Goal: Task Accomplishment & Management: Use online tool/utility

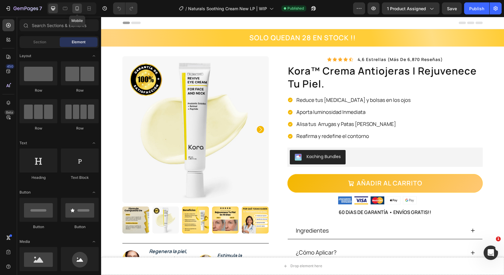
click at [79, 11] on div at bounding box center [77, 9] width 10 height 10
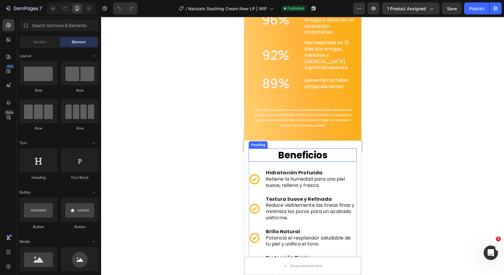
scroll to position [750, 0]
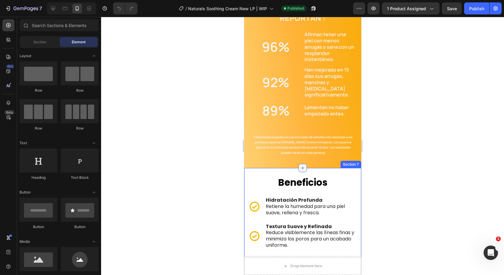
click at [301, 165] on icon at bounding box center [302, 167] width 5 height 5
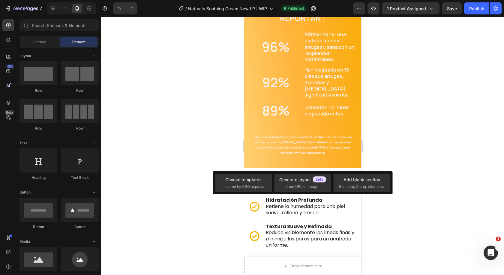
click at [436, 170] on div at bounding box center [302, 146] width 403 height 258
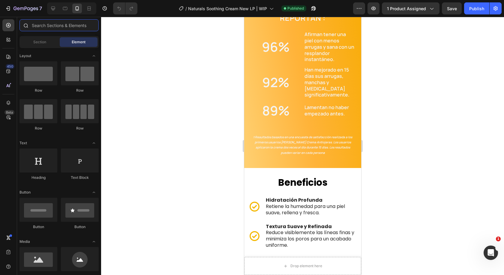
click at [63, 31] on input "text" at bounding box center [59, 25] width 79 height 12
click at [34, 42] on span "Section" at bounding box center [39, 41] width 13 height 5
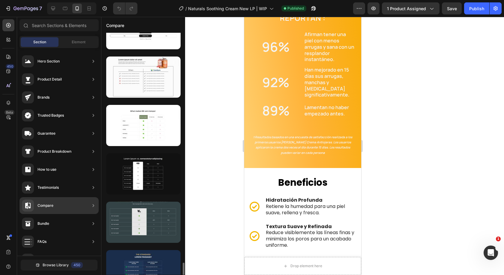
scroll to position [914, 0]
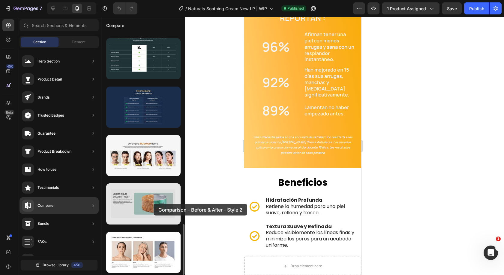
drag, startPoint x: 148, startPoint y: 207, endPoint x: 154, endPoint y: 203, distance: 7.2
click at [154, 203] on div at bounding box center [143, 203] width 74 height 41
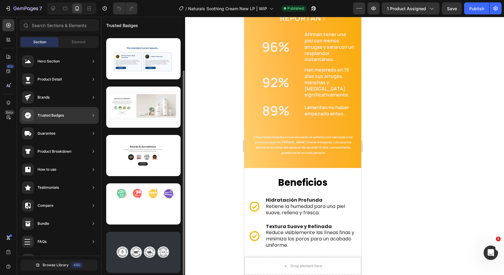
scroll to position [0, 0]
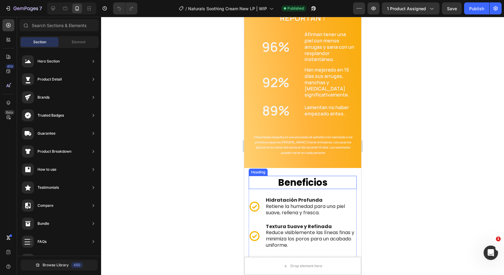
click at [291, 176] on h2 "beneficios" at bounding box center [303, 182] width 108 height 13
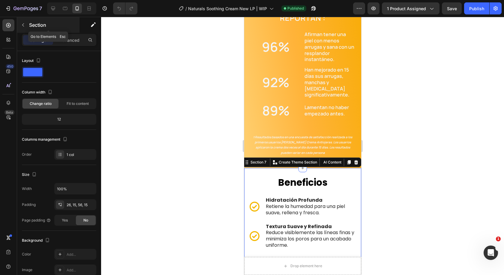
click at [25, 21] on button "button" at bounding box center [23, 25] width 10 height 10
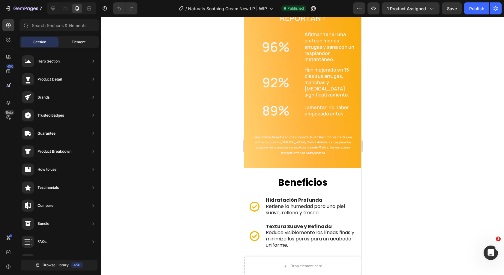
click at [79, 40] on span "Element" at bounding box center [79, 41] width 14 height 5
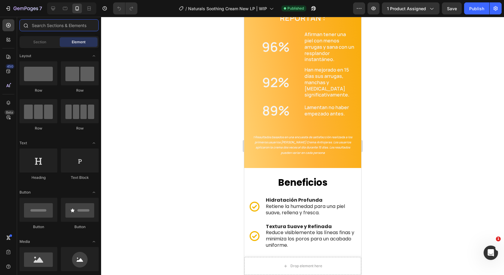
click at [67, 27] on input "text" at bounding box center [59, 25] width 79 height 12
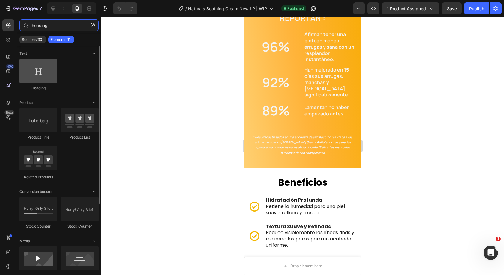
type input "heading"
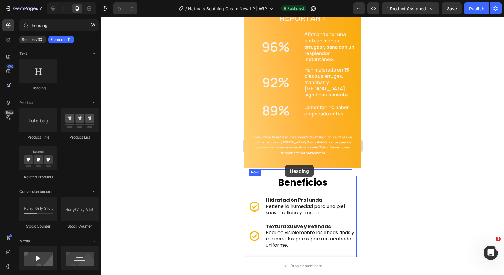
drag, startPoint x: 278, startPoint y: 94, endPoint x: 285, endPoint y: 165, distance: 70.9
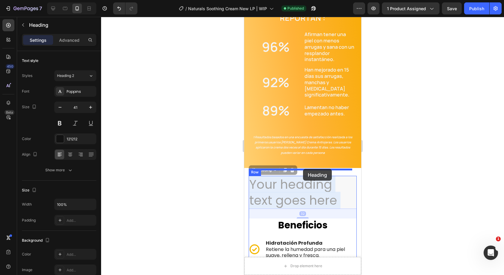
drag, startPoint x: 287, startPoint y: 180, endPoint x: 303, endPoint y: 169, distance: 19.3
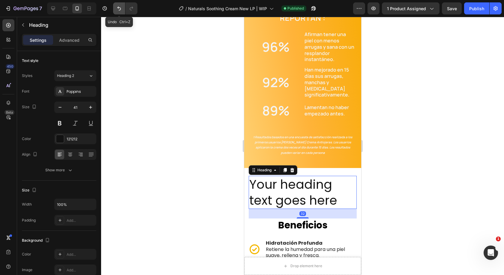
click at [119, 6] on icon "Undo/Redo" at bounding box center [119, 8] width 6 height 6
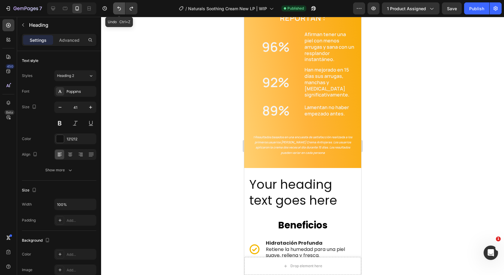
click at [115, 5] on button "Undo/Redo" at bounding box center [119, 8] width 12 height 12
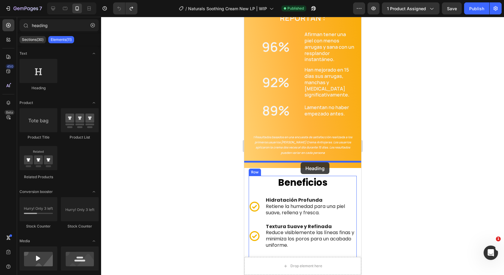
drag, startPoint x: 285, startPoint y: 95, endPoint x: 300, endPoint y: 163, distance: 69.0
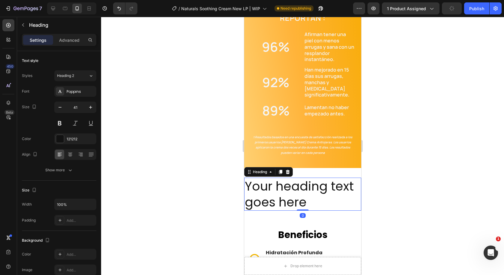
click at [416, 187] on div at bounding box center [302, 146] width 403 height 258
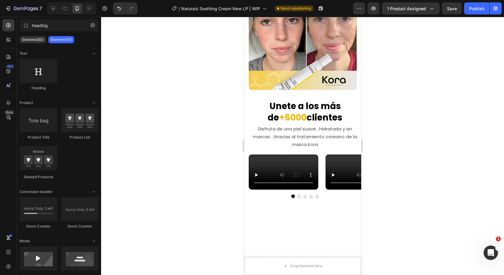
scroll to position [1171, 0]
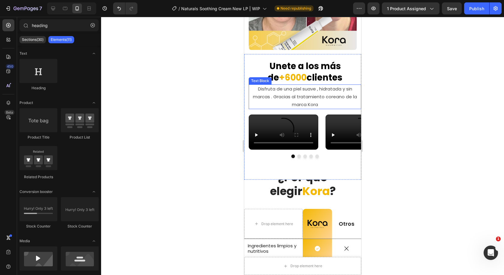
click at [294, 94] on span "Disfruta de una piel suave , hidratada y sin marcas . Gracias al tratamiento co…" at bounding box center [305, 97] width 104 height 22
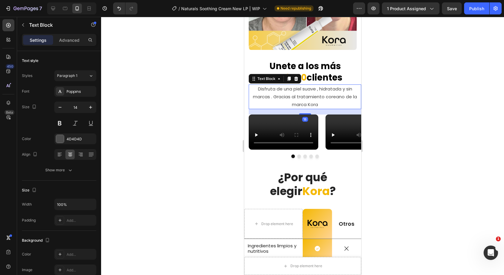
click at [403, 97] on div at bounding box center [302, 146] width 403 height 258
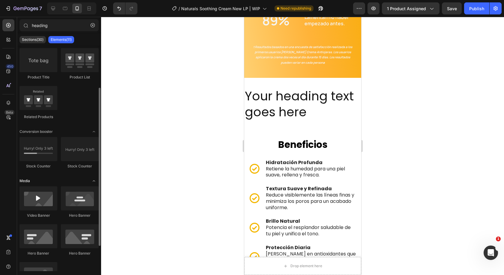
scroll to position [95, 0]
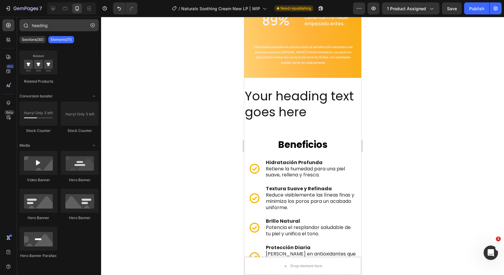
click at [92, 24] on icon "button" at bounding box center [93, 25] width 4 height 4
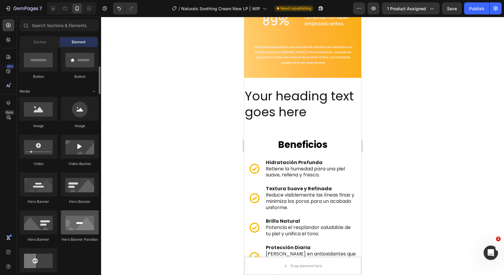
scroll to position [210, 0]
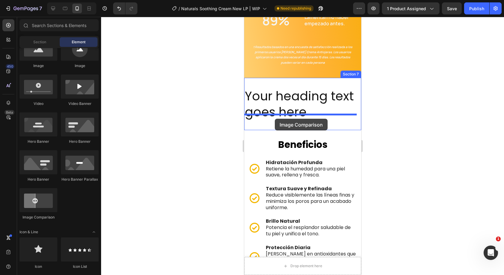
drag, startPoint x: 289, startPoint y: 222, endPoint x: 275, endPoint y: 119, distance: 104.8
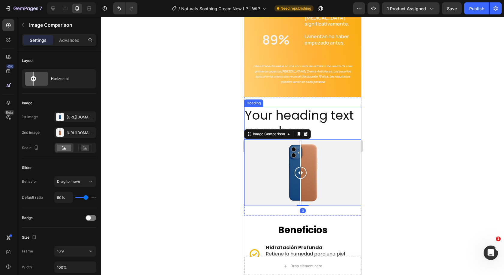
scroll to position [810, 0]
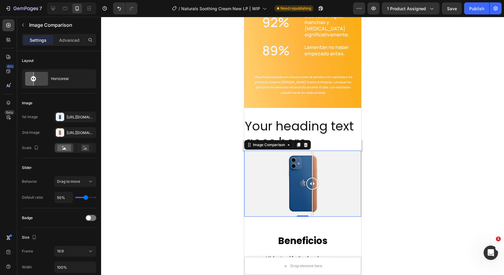
click at [312, 167] on div at bounding box center [302, 183] width 117 height 66
drag, startPoint x: 309, startPoint y: 176, endPoint x: 296, endPoint y: 176, distance: 12.6
click at [296, 177] on div at bounding box center [296, 183] width 12 height 12
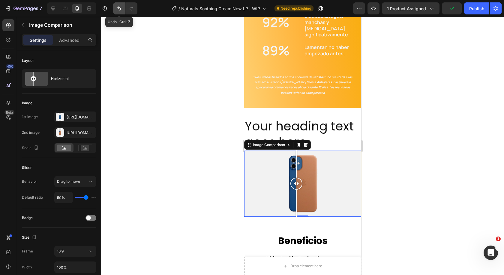
click at [115, 7] on button "Undo/Redo" at bounding box center [119, 8] width 12 height 12
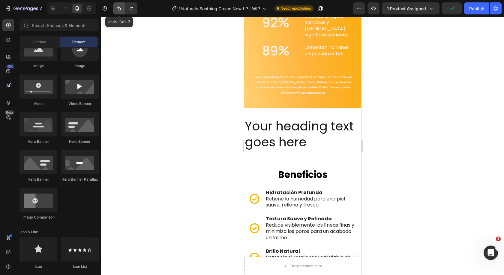
click at [115, 7] on button "Undo/Redo" at bounding box center [119, 8] width 12 height 12
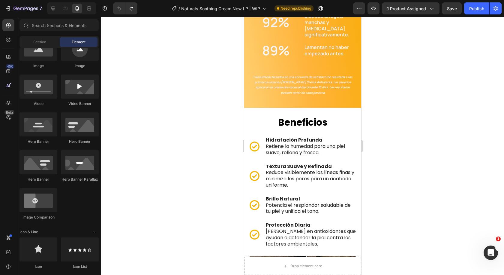
drag, startPoint x: 438, startPoint y: 127, endPoint x: 413, endPoint y: 106, distance: 33.3
click at [439, 127] on div at bounding box center [302, 146] width 403 height 258
click at [37, 36] on div "Section Element" at bounding box center [59, 42] width 79 height 12
click at [38, 40] on span "Section" at bounding box center [39, 41] width 13 height 5
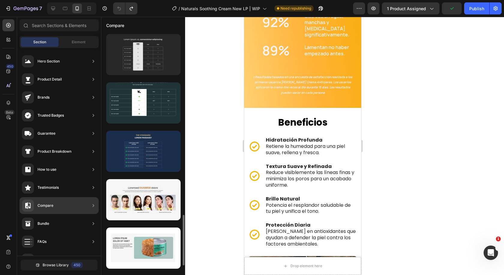
scroll to position [914, 0]
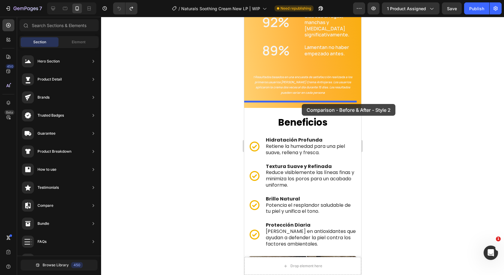
drag, startPoint x: 411, startPoint y: 228, endPoint x: 302, endPoint y: 104, distance: 165.0
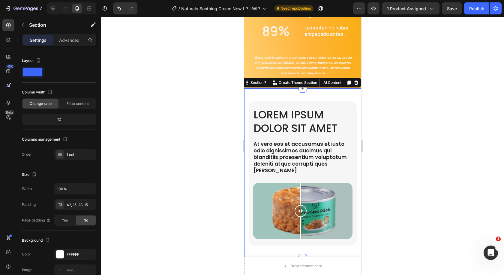
scroll to position [840, 0]
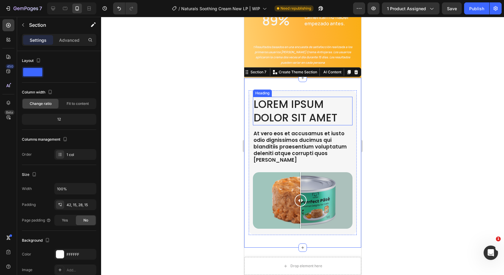
click at [345, 102] on h2 "Lorem ipsum dolor sit amet" at bounding box center [303, 111] width 100 height 29
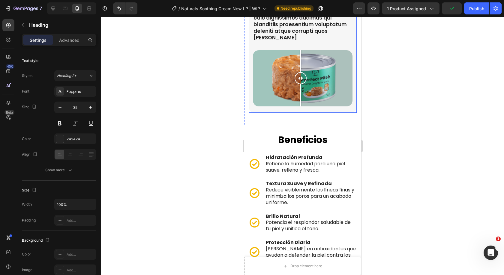
scroll to position [990, 0]
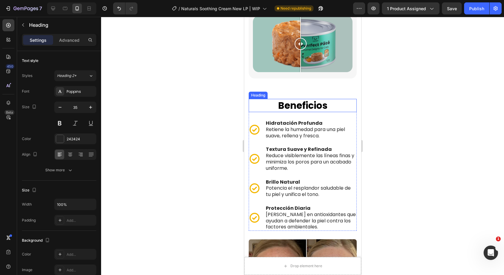
click at [306, 99] on h2 "beneficios" at bounding box center [303, 105] width 108 height 13
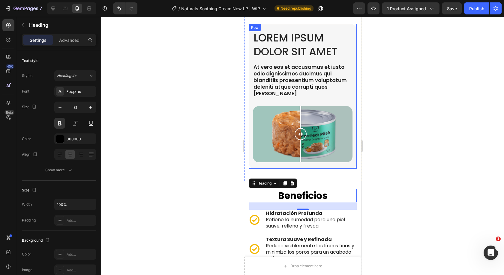
scroll to position [810, 0]
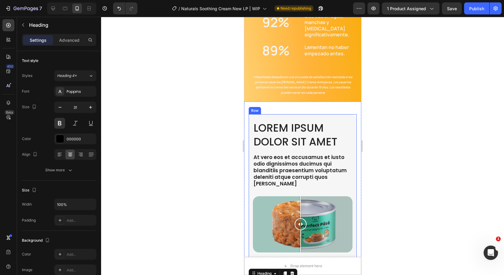
click at [347, 117] on div "Lorem ipsum dolor sit amet Heading At vero eos et accusamus et iusto odio digni…" at bounding box center [303, 186] width 108 height 144
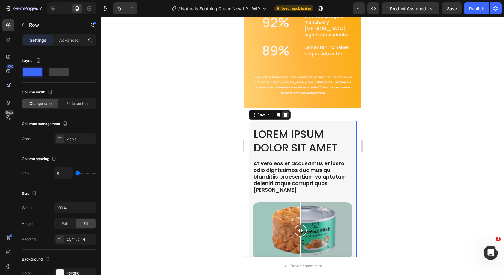
click at [287, 113] on icon at bounding box center [286, 115] width 4 height 4
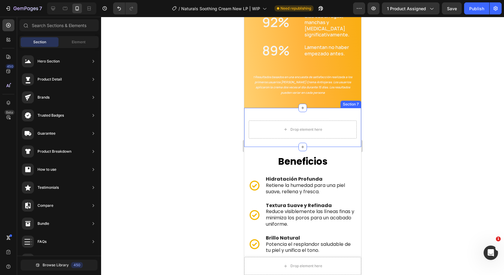
click at [408, 128] on div at bounding box center [302, 146] width 403 height 258
click at [76, 38] on div "Element" at bounding box center [79, 42] width 38 height 10
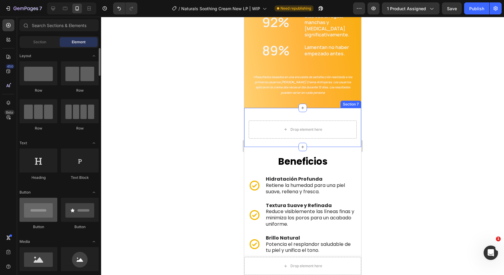
scroll to position [90, 0]
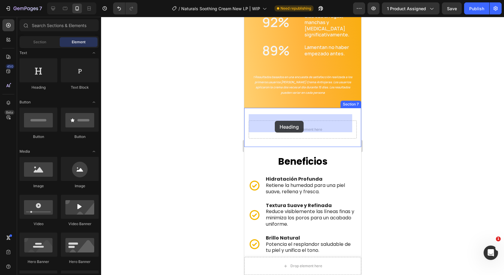
drag, startPoint x: 288, startPoint y: 101, endPoint x: 247, endPoint y: 116, distance: 43.0
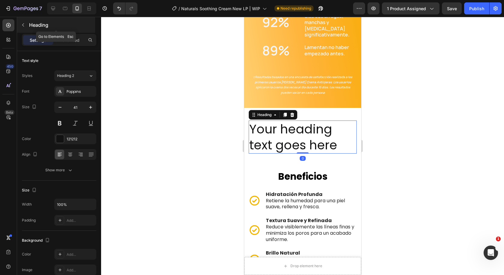
click at [68, 32] on div "Heading" at bounding box center [56, 25] width 78 height 16
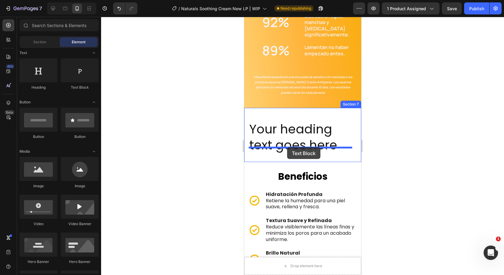
drag, startPoint x: 327, startPoint y: 94, endPoint x: 287, endPoint y: 147, distance: 66.4
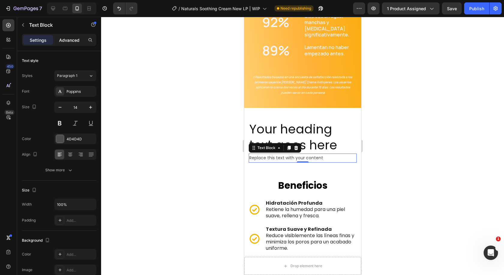
click at [75, 38] on p "Advanced" at bounding box center [69, 40] width 20 height 6
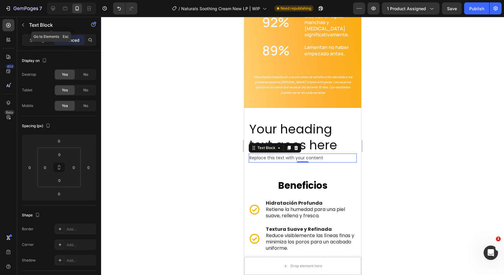
click at [27, 23] on button "button" at bounding box center [23, 25] width 10 height 10
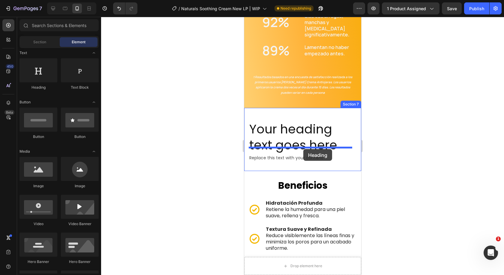
drag, startPoint x: 283, startPoint y: 92, endPoint x: 303, endPoint y: 149, distance: 60.3
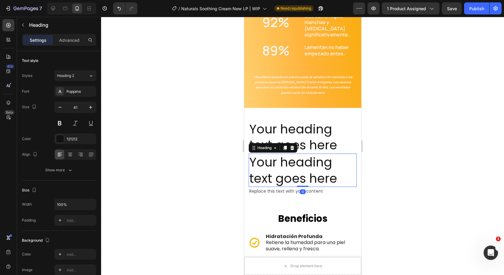
click at [300, 161] on h2 "Your heading text goes here" at bounding box center [303, 169] width 108 height 33
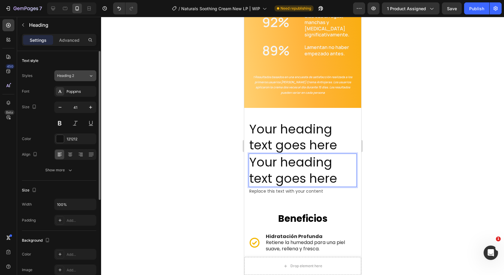
click at [68, 75] on span "Heading 2" at bounding box center [65, 75] width 17 height 5
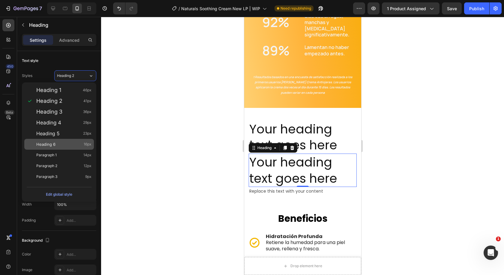
click at [64, 146] on div "Heading 6 16px" at bounding box center [63, 144] width 55 height 6
type input "16"
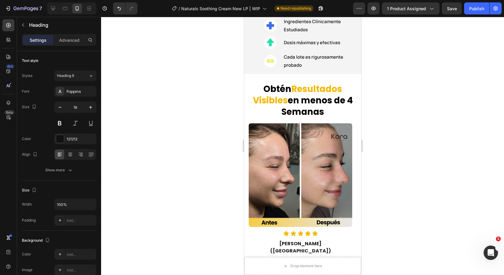
scroll to position [390, 0]
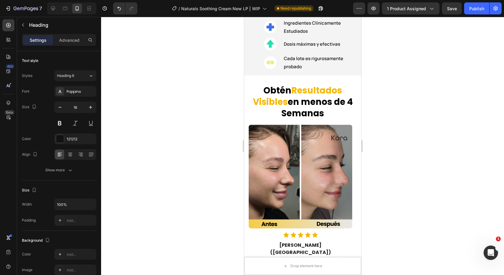
click at [317, 91] on strong "Resultados Visibles" at bounding box center [297, 95] width 89 height 23
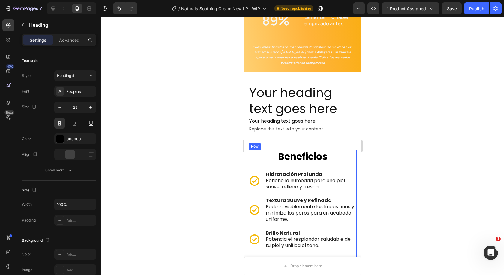
scroll to position [780, 0]
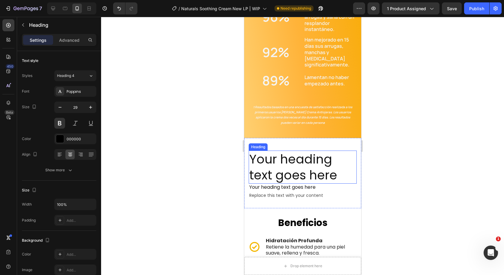
click at [296, 166] on h2 "Your heading text goes here" at bounding box center [303, 166] width 108 height 33
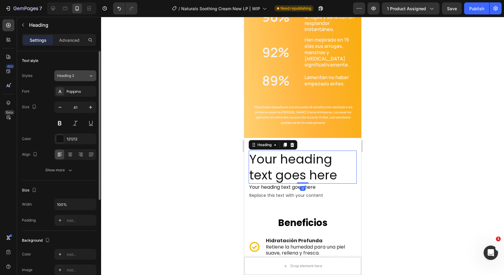
click at [86, 76] on div "Heading 2" at bounding box center [73, 75] width 32 height 5
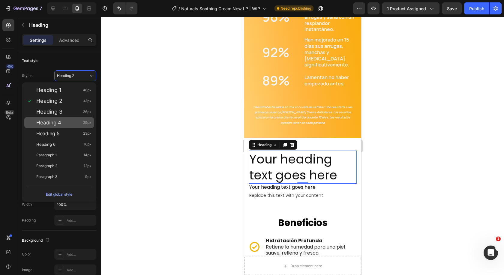
click at [65, 119] on div "Heading 4 29px" at bounding box center [59, 122] width 70 height 11
type input "29"
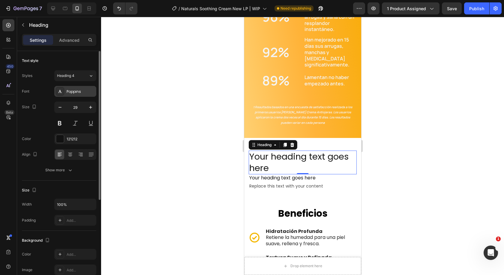
click at [75, 92] on div "Poppins" at bounding box center [81, 91] width 28 height 5
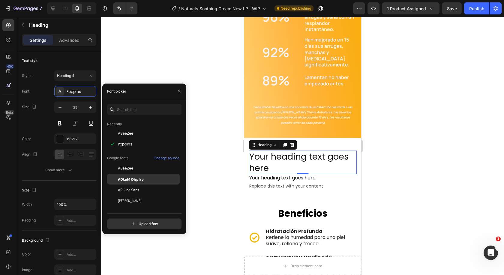
scroll to position [30, 0]
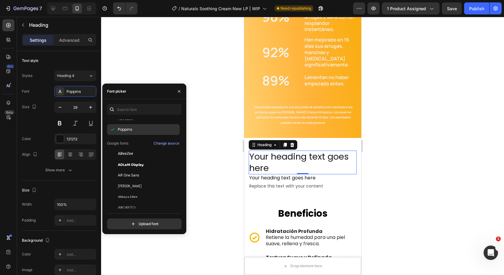
click at [165, 128] on div "Poppins" at bounding box center [148, 129] width 61 height 5
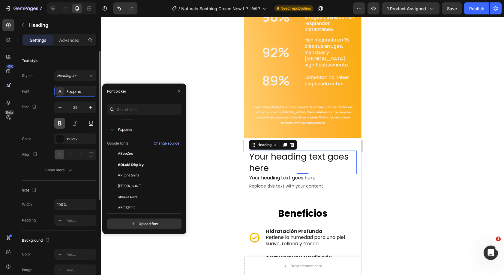
click at [63, 121] on button at bounding box center [59, 123] width 11 height 11
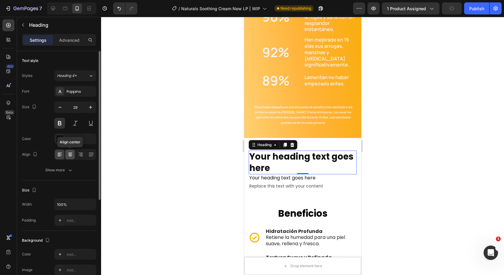
click at [73, 154] on icon at bounding box center [70, 154] width 6 height 6
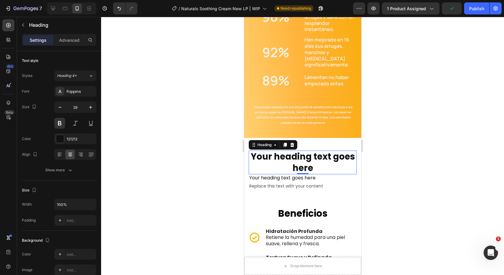
click at [316, 160] on h2 "Your heading text goes here" at bounding box center [303, 162] width 108 height 24
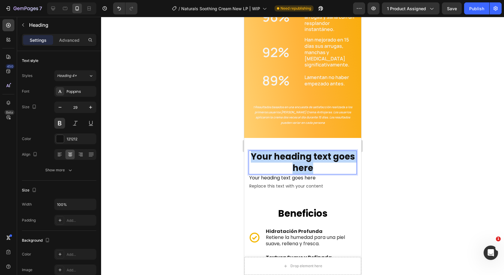
drag, startPoint x: 328, startPoint y: 163, endPoint x: 259, endPoint y: 144, distance: 71.1
click at [259, 150] on h2 "Your heading text goes here" at bounding box center [303, 162] width 108 height 24
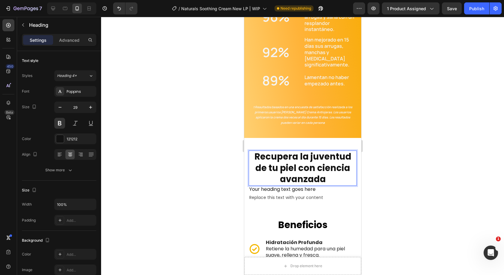
click at [310, 155] on p "Recupera la juventud de tu piel con ciencia avanzada" at bounding box center [302, 168] width 107 height 34
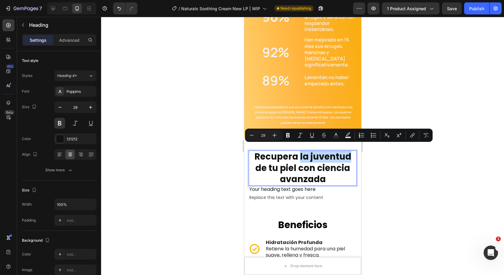
drag, startPoint x: 296, startPoint y: 151, endPoint x: 347, endPoint y: 154, distance: 50.8
click at [347, 154] on p "Recupera la juventud de tu piel con ciencia avanzada" at bounding box center [302, 168] width 107 height 34
click at [336, 138] on rect "Editor contextual toolbar" at bounding box center [336, 138] width 6 height 2
type input "121212"
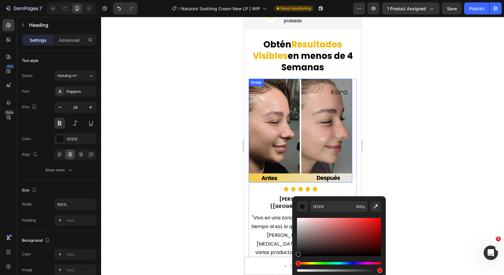
scroll to position [330, 0]
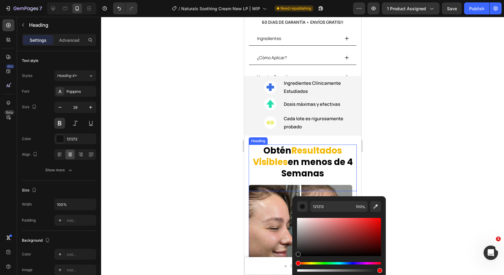
click at [303, 145] on strong "Resultados Visibles" at bounding box center [297, 155] width 89 height 23
type input "16"
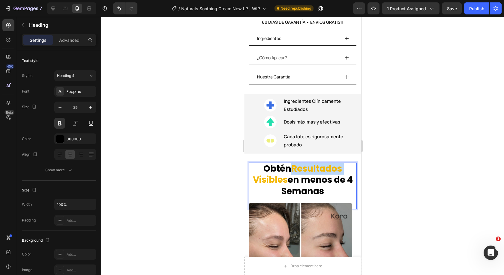
click at [305, 162] on strong "Resultados Visibles" at bounding box center [297, 173] width 89 height 23
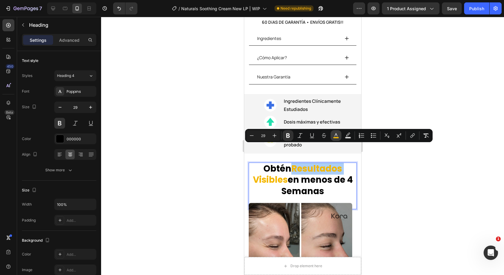
click at [334, 136] on icon "Editor contextual toolbar" at bounding box center [336, 135] width 6 height 6
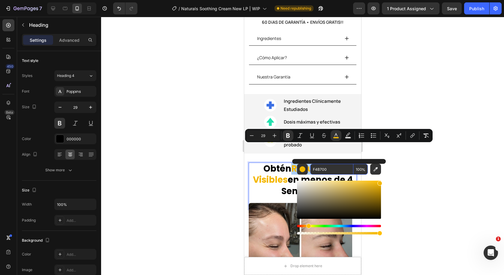
click at [419, 188] on div at bounding box center [302, 146] width 403 height 258
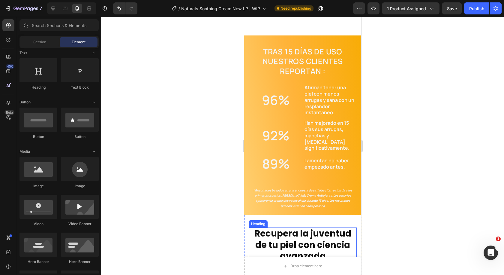
scroll to position [780, 0]
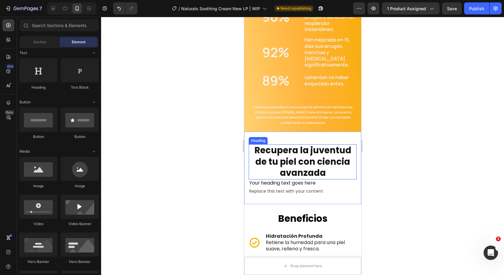
click at [317, 153] on h2 "Recupera la juventud de tu piel con ciencia avanzada" at bounding box center [303, 161] width 108 height 35
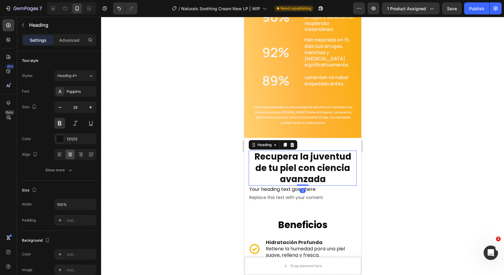
click at [310, 151] on h2 "Recupera la juventud de tu piel con ciencia avanzada" at bounding box center [303, 167] width 108 height 35
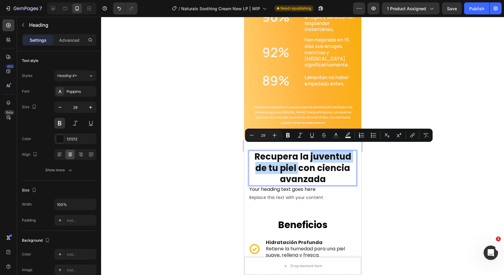
drag, startPoint x: 308, startPoint y: 151, endPoint x: 296, endPoint y: 162, distance: 16.3
click at [296, 162] on p "Recupera la juventud de tu piel con ciencia avanzada" at bounding box center [302, 168] width 107 height 34
click at [334, 137] on rect "Editor contextual toolbar" at bounding box center [336, 138] width 6 height 2
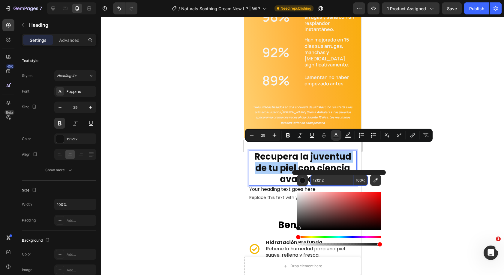
click at [324, 177] on input "121212" at bounding box center [331, 180] width 43 height 11
paste input "F4B700"
type input "F4B700"
click at [415, 190] on div at bounding box center [302, 146] width 403 height 258
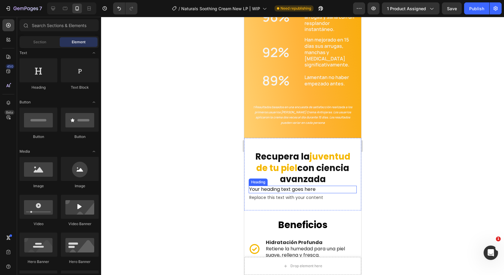
click at [285, 185] on h2 "Your heading text goes here" at bounding box center [303, 189] width 108 height 8
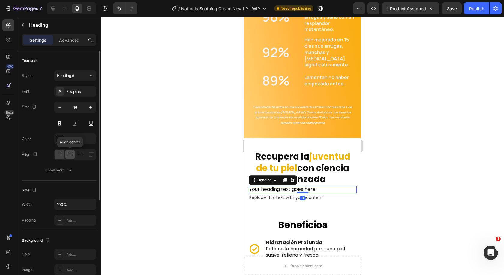
click at [73, 155] on div at bounding box center [69, 154] width 9 height 10
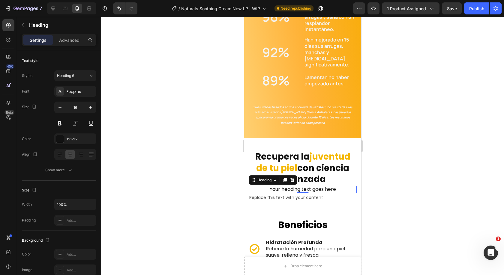
click at [65, 42] on p "Advanced" at bounding box center [69, 40] width 20 height 6
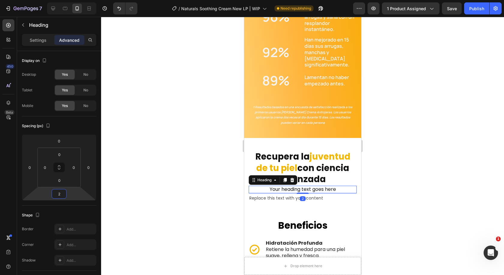
type input "0"
click at [72, 0] on html "7 / Naturals Soothing Cream New LP | WIP Need republishing Preview 1 product as…" at bounding box center [252, 0] width 504 height 0
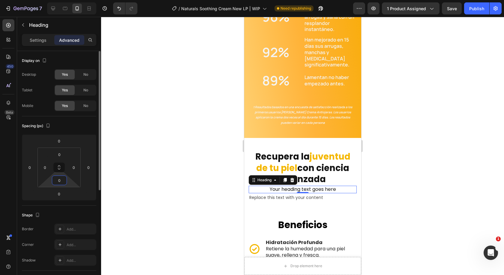
click at [70, 0] on html "7 / Naturals Soothing Cream New LP | WIP Need republishing Preview 1 product as…" at bounding box center [252, 0] width 504 height 0
click at [69, 0] on html "7 / Naturals Soothing Cream New LP | WIP Need republishing Preview 1 product as…" at bounding box center [252, 0] width 504 height 0
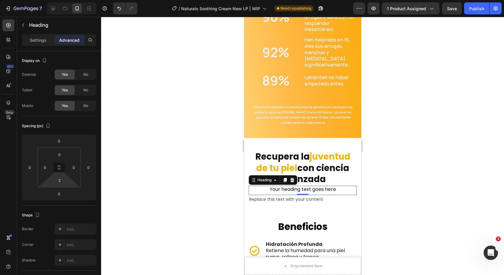
type input "0"
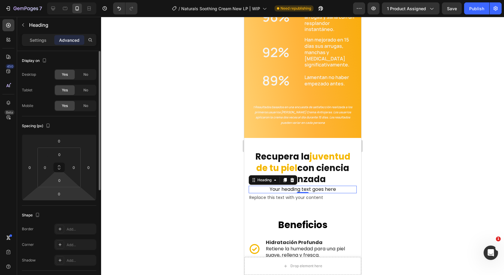
drag, startPoint x: 69, startPoint y: 182, endPoint x: 69, endPoint y: 189, distance: 7.5
click at [69, 0] on html "7 / Naturals Soothing Cream New LP | WIP Need republishing Preview 1 product as…" at bounding box center [252, 0] width 504 height 0
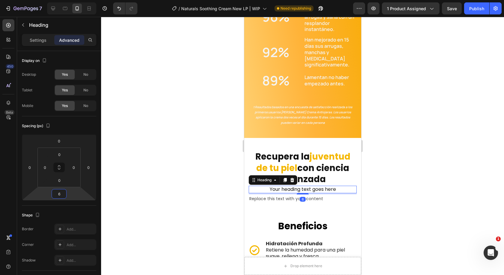
type input "4"
drag, startPoint x: 71, startPoint y: 196, endPoint x: 75, endPoint y: 196, distance: 3.9
click at [75, 0] on html "7 / Naturals Soothing Cream New LP | WIP Need republishing Preview 1 product as…" at bounding box center [252, 0] width 504 height 0
click at [61, 192] on input "4" at bounding box center [59, 193] width 12 height 9
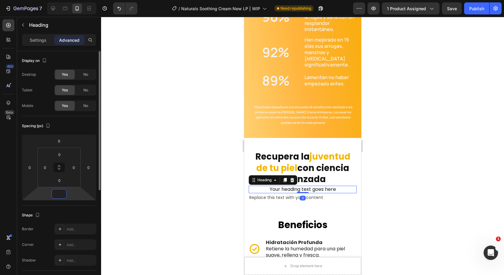
type input "0"
click at [415, 197] on div at bounding box center [302, 146] width 403 height 258
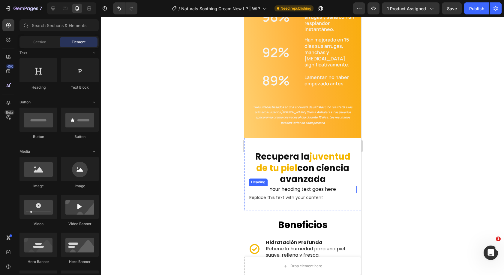
click at [285, 185] on h2 "Your heading text goes here" at bounding box center [303, 189] width 108 height 8
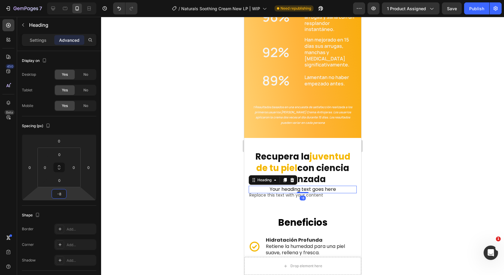
click at [70, 0] on html "7 / Naturals Soothing Cream New LP | WIP Need republishing Preview 1 product as…" at bounding box center [252, 0] width 504 height 0
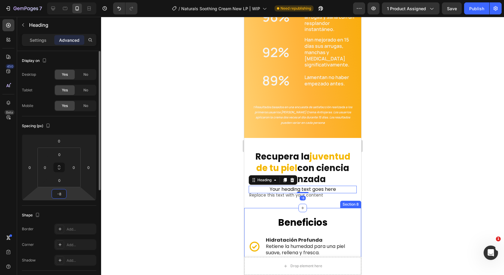
drag, startPoint x: 63, startPoint y: 194, endPoint x: 38, endPoint y: 194, distance: 24.6
click at [38, 194] on div "0 0 -8 0" at bounding box center [59, 167] width 74 height 66
type input "0"
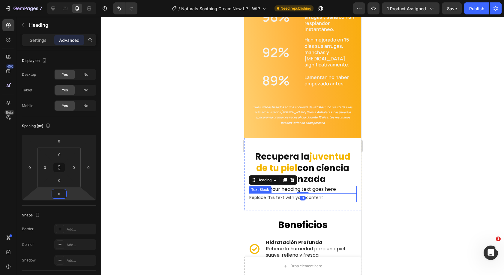
click at [396, 190] on div at bounding box center [302, 146] width 403 height 258
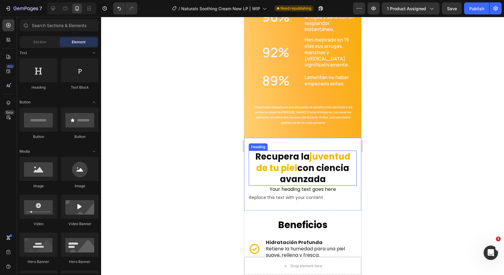
click at [309, 164] on p "Recupera la juventud de tu piel con ciencia avanzada" at bounding box center [302, 168] width 107 height 34
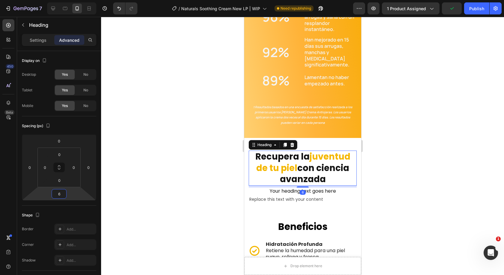
type input "10"
click at [80, 0] on html "7 / Naturals Soothing Cream New LP | WIP Need republishing Preview 1 product as…" at bounding box center [252, 0] width 504 height 0
click at [453, 185] on div at bounding box center [302, 146] width 403 height 258
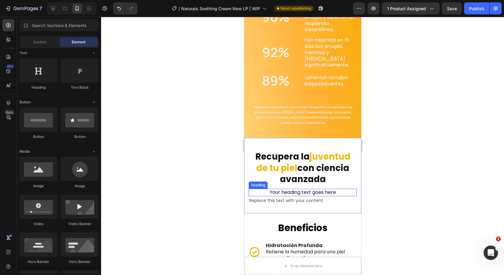
click at [300, 188] on h2 "Your heading text goes here" at bounding box center [303, 192] width 108 height 8
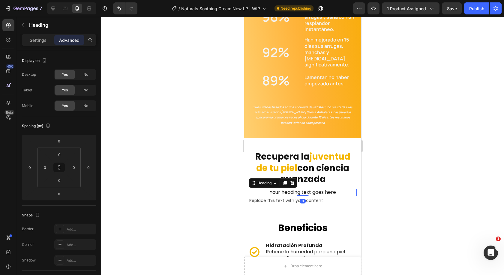
click at [299, 188] on h2 "Your heading text goes here" at bounding box center [303, 192] width 108 height 8
click at [299, 189] on p "Your heading text goes here" at bounding box center [302, 192] width 107 height 6
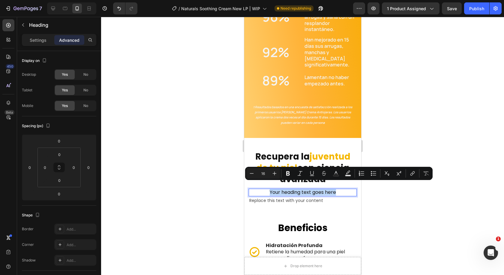
click at [299, 189] on p "Your heading text goes here" at bounding box center [302, 192] width 107 height 6
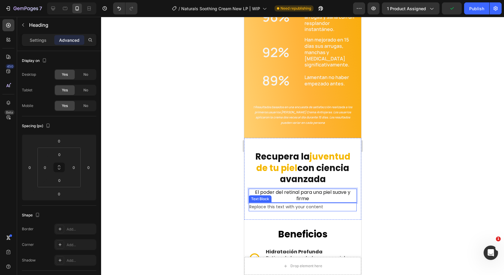
click at [286, 202] on div "Replace this text with your content" at bounding box center [303, 206] width 108 height 9
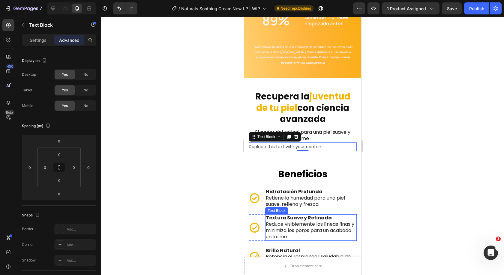
scroll to position [960, 0]
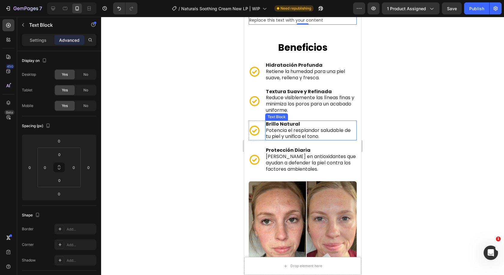
click at [289, 135] on p "Potencia el resplandor saludable de tu piel y unifica el tono." at bounding box center [311, 133] width 90 height 13
click at [36, 40] on p "Settings" at bounding box center [38, 40] width 17 height 6
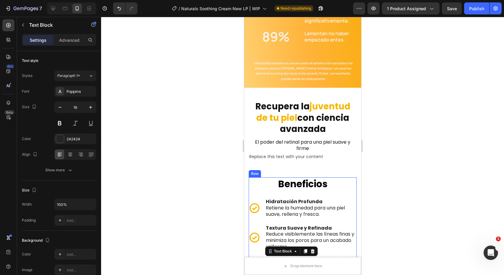
scroll to position [810, 0]
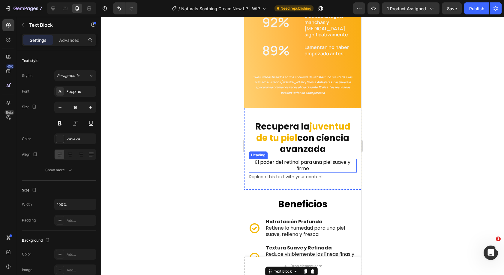
click at [306, 160] on p "El poder del retinal para una piel suave y firme" at bounding box center [302, 165] width 107 height 13
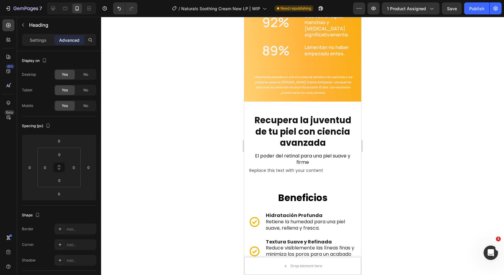
click at [276, 154] on h2 "El poder del retinal para una piel suave y firme" at bounding box center [303, 159] width 108 height 14
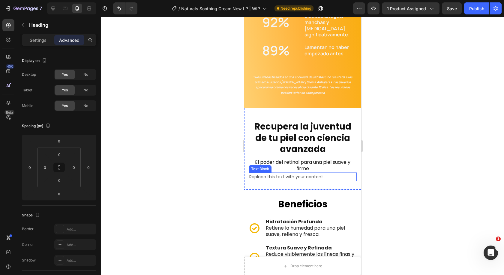
click at [291, 172] on div "Replace this text with your content" at bounding box center [303, 176] width 108 height 9
click at [271, 172] on div "Replace this text with your content" at bounding box center [303, 176] width 108 height 9
click at [271, 173] on p "Replace this text with your content" at bounding box center [302, 177] width 107 height 8
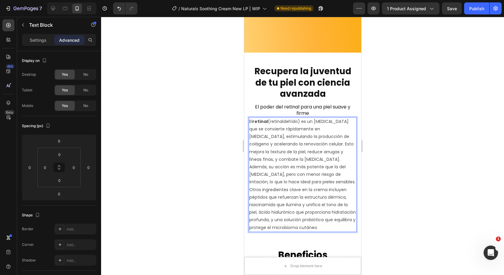
scroll to position [851, 0]
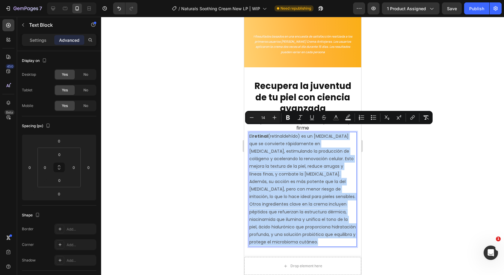
drag, startPoint x: 349, startPoint y: 234, endPoint x: 485, endPoint y: 147, distance: 161.8
click at [244, 130] on html "iPhone 13 Pro ( 390 px) iPhone 13 Mini iPhone 13 Pro iPhone 11 Pro Max iPhone 1…" at bounding box center [302, 205] width 117 height 2079
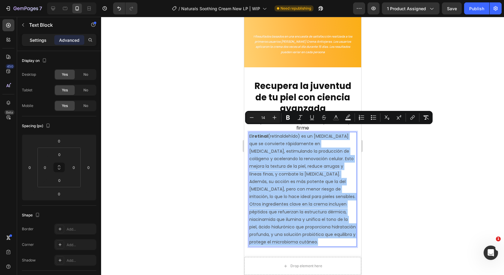
click at [37, 38] on p "Settings" at bounding box center [38, 40] width 17 height 6
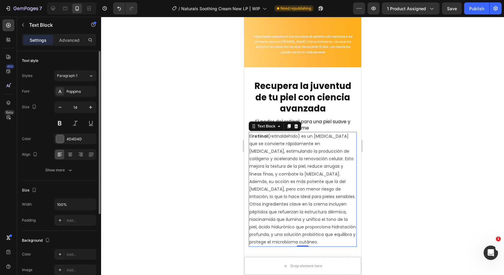
drag, startPoint x: 61, startPoint y: 137, endPoint x: 61, endPoint y: 146, distance: 9.6
click at [61, 137] on div at bounding box center [60, 139] width 8 height 8
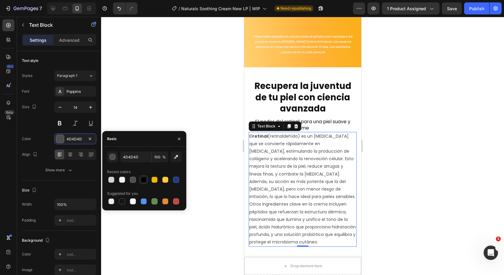
click at [143, 180] on div at bounding box center [144, 179] width 6 height 6
type input "000000"
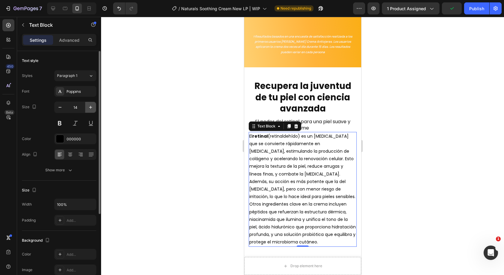
click at [89, 107] on icon "button" at bounding box center [90, 107] width 3 height 3
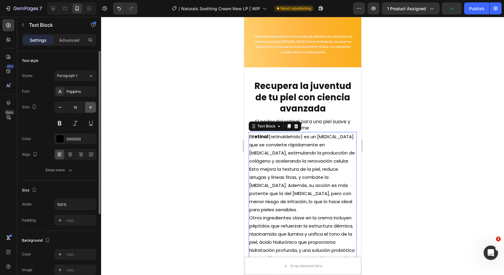
click at [89, 107] on icon "button" at bounding box center [90, 107] width 3 height 3
type input "16"
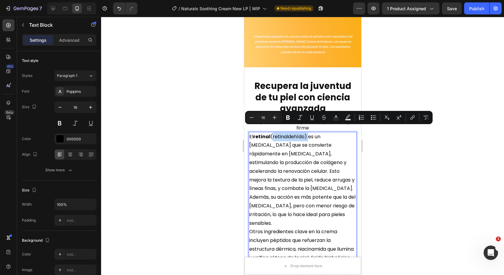
drag, startPoint x: 271, startPoint y: 129, endPoint x: 307, endPoint y: 132, distance: 36.4
click at [307, 132] on p "El retinal (retinaldehído) es un [MEDICAL_DATA] que se convierte rápidamente en…" at bounding box center [302, 179] width 107 height 95
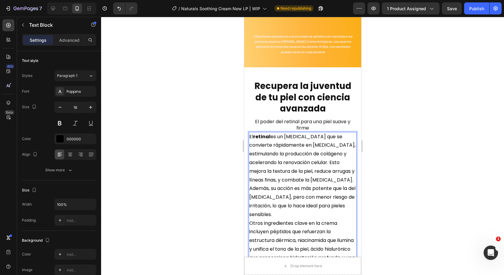
scroll to position [881, 0]
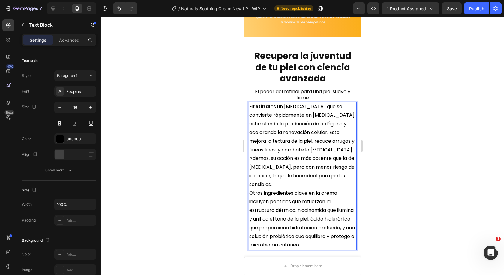
click at [266, 120] on p "El retinal es un [MEDICAL_DATA] que se convierte rápidamente en [MEDICAL_DATA],…" at bounding box center [302, 145] width 107 height 86
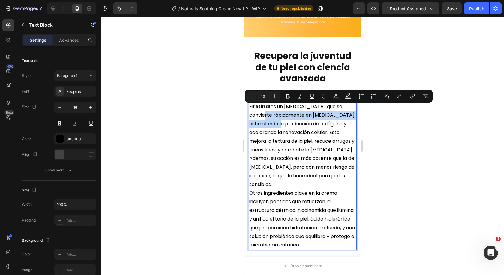
drag, startPoint x: 271, startPoint y: 118, endPoint x: 249, endPoint y: 110, distance: 23.6
click at [249, 110] on p "El retinal es un [MEDICAL_DATA] que se convierte rápidamente en [MEDICAL_DATA],…" at bounding box center [302, 145] width 107 height 86
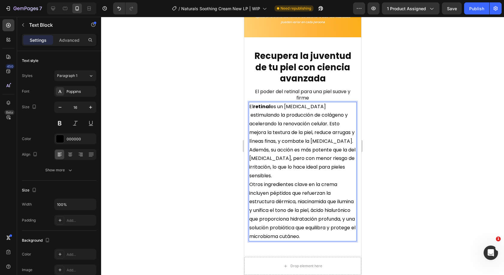
click at [251, 110] on p "El retinal es un [MEDICAL_DATA] estimulando la producción de colágeno y acelera…" at bounding box center [302, 141] width 107 height 78
click at [245, 106] on div "Recupera la juventud de tu piel con ciencia avanzada Heading El poder del retin…" at bounding box center [302, 143] width 117 height 212
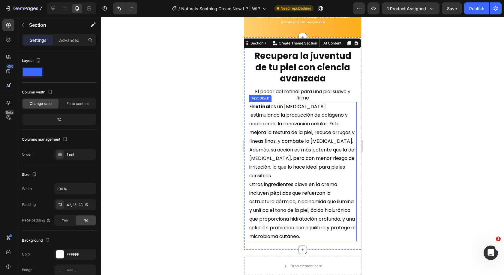
click at [251, 108] on p "El retinal es un [MEDICAL_DATA] estimulando la producción de colágeno y acelera…" at bounding box center [302, 141] width 107 height 78
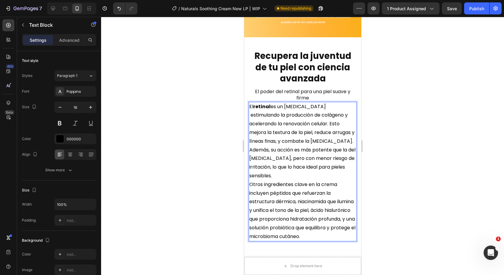
click at [250, 109] on p "El retinal es un [MEDICAL_DATA] estimulando la producción de colágeno y acelera…" at bounding box center [302, 141] width 107 height 78
click at [288, 108] on p "El retinal es un [MEDICAL_DATA] que estimulando la producción de colágeno y ace…" at bounding box center [302, 141] width 107 height 78
click at [290, 108] on p "El retinal es un [MEDICAL_DATA] que estimulando la producción de colágeno y ace…" at bounding box center [302, 141] width 107 height 78
click at [278, 118] on p "El retinal es un [MEDICAL_DATA] que estimula la producción de colágeno y aceler…" at bounding box center [302, 141] width 107 height 78
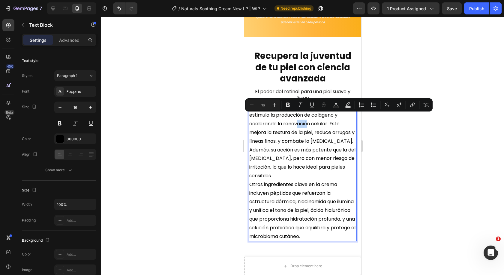
drag, startPoint x: 279, startPoint y: 118, endPoint x: 269, endPoint y: 118, distance: 10.5
click at [269, 118] on p "El retinal es un [MEDICAL_DATA] que estimula la producción de colágeno y aceler…" at bounding box center [302, 141] width 107 height 78
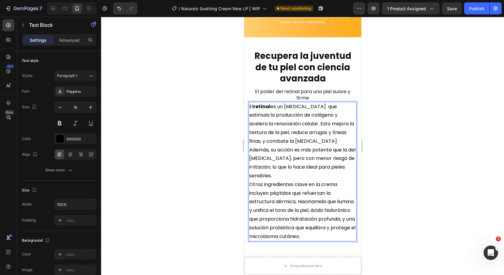
click at [323, 116] on p "El retinal es un [MEDICAL_DATA] que estimula la producción de colágeno y aceler…" at bounding box center [302, 141] width 107 height 78
click at [326, 119] on p "El retinal es un [MEDICAL_DATA] que estimula la producción de colágeno y aceler…" at bounding box center [302, 141] width 107 height 78
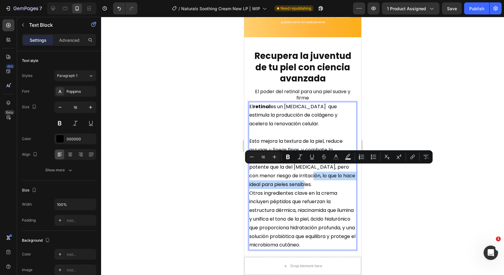
drag, startPoint x: 312, startPoint y: 170, endPoint x: 324, endPoint y: 177, distance: 13.8
click at [324, 177] on p "Esto mejora la textura de la piel, reduce arrugas y líneas finas, y combate la …" at bounding box center [302, 163] width 107 height 52
click at [323, 176] on p "Esto mejora la textura de la piel, reduce arrugas y líneas finas, y combate la …" at bounding box center [302, 163] width 107 height 52
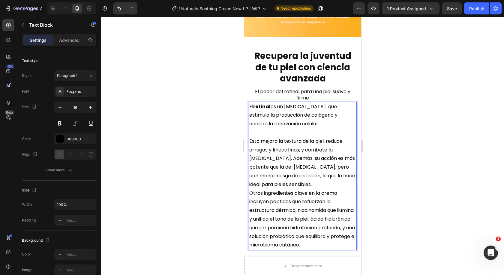
click at [250, 189] on p "Otros ingredientes clave en la crema incluyen péptidos que refuerzan la estruct…" at bounding box center [302, 219] width 107 height 61
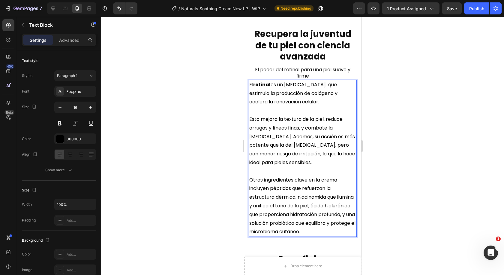
scroll to position [911, 0]
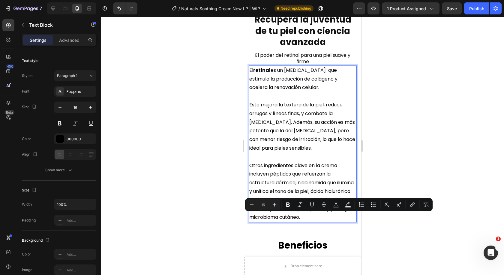
drag, startPoint x: 285, startPoint y: 225, endPoint x: 280, endPoint y: 225, distance: 4.8
click at [280, 222] on p "Otros ingredientes clave en la crema incluyen péptidos que refuerzan la estruct…" at bounding box center [302, 191] width 107 height 61
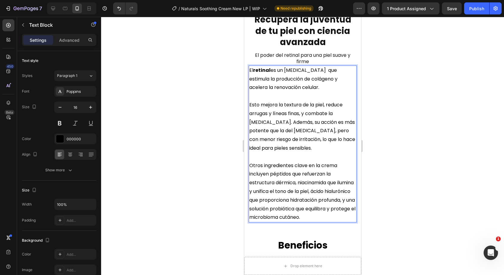
click at [281, 222] on p "Otros ingredientes clave en la crema incluyen péptidos que refuerzan la estruct…" at bounding box center [302, 191] width 107 height 61
click at [303, 183] on p "Otros ingredientes clave en la crema incluyen péptidos que refuerzan la estruct…" at bounding box center [302, 191] width 107 height 61
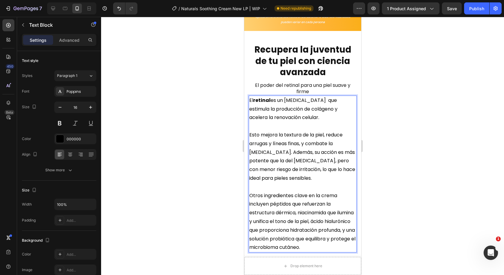
click at [297, 85] on p "El poder del retinal para una piel suave y firme" at bounding box center [302, 88] width 107 height 13
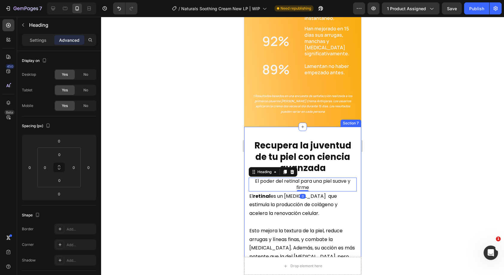
scroll to position [791, 0]
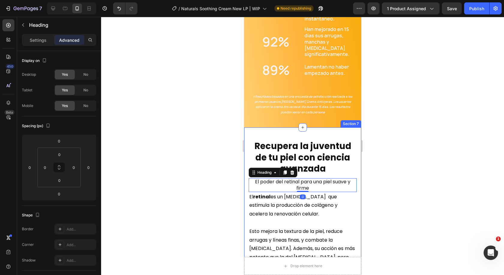
click at [305, 140] on h2 "Recupera la juventud de tu piel con ciencia avanzada" at bounding box center [303, 157] width 108 height 35
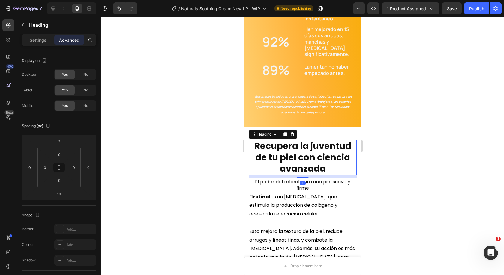
click at [313, 141] on h2 "Recupera la juventud de tu piel con ciencia avanzada" at bounding box center [303, 157] width 108 height 35
click at [37, 41] on p "Settings" at bounding box center [38, 40] width 17 height 6
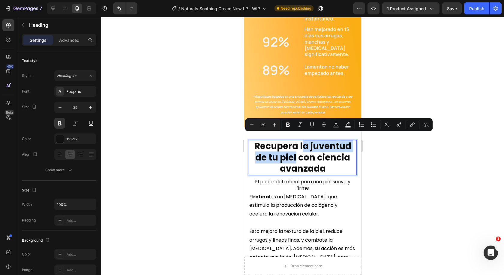
drag, startPoint x: 300, startPoint y: 140, endPoint x: 293, endPoint y: 150, distance: 11.7
click at [293, 150] on p "Recupera la juventud de tu piel con ciencia avanzada" at bounding box center [302, 157] width 107 height 34
drag, startPoint x: 334, startPoint y: 126, endPoint x: 341, endPoint y: 130, distance: 8.1
click at [335, 126] on rect "Editor contextual toolbar" at bounding box center [336, 127] width 6 height 2
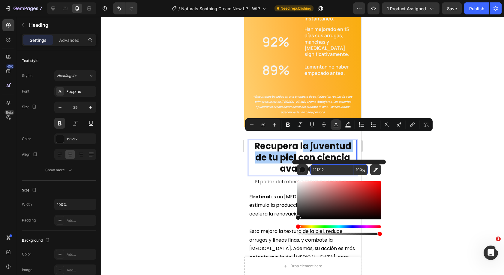
click at [321, 171] on input "121212" at bounding box center [331, 169] width 43 height 11
click at [322, 170] on input "121212" at bounding box center [331, 169] width 43 height 11
click at [420, 201] on div at bounding box center [302, 146] width 403 height 258
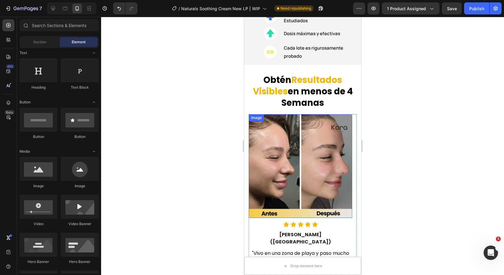
scroll to position [341, 0]
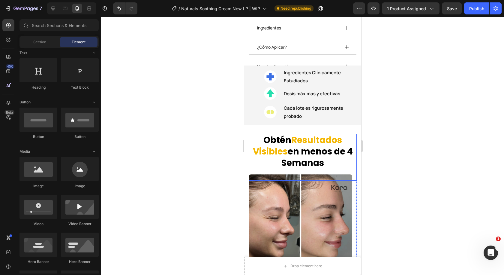
click at [292, 164] on strong "en menos de 4 Semanas" at bounding box center [316, 156] width 71 height 23
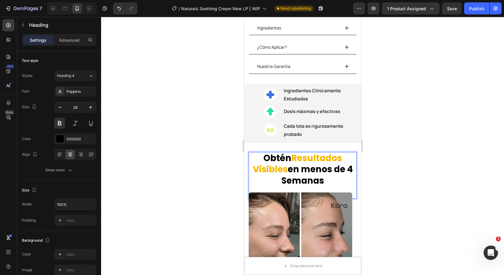
click at [322, 152] on strong "Resultados Visibles" at bounding box center [297, 163] width 89 height 23
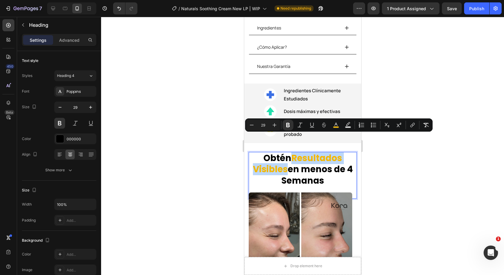
drag, startPoint x: 293, startPoint y: 141, endPoint x: 284, endPoint y: 151, distance: 13.2
click at [284, 152] on p "Obtén Resultados Visibles en menos de 4 Semanas" at bounding box center [302, 174] width 107 height 45
click at [336, 126] on icon "Editor contextual toolbar" at bounding box center [336, 125] width 6 height 6
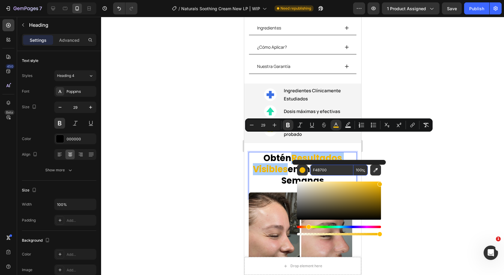
click at [320, 167] on input "F4B700" at bounding box center [331, 169] width 43 height 11
drag, startPoint x: 471, startPoint y: 191, endPoint x: 372, endPoint y: 191, distance: 98.1
click at [470, 192] on div at bounding box center [302, 146] width 403 height 258
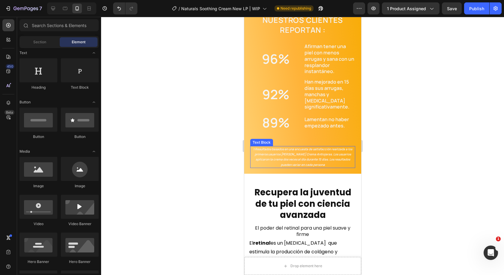
scroll to position [791, 0]
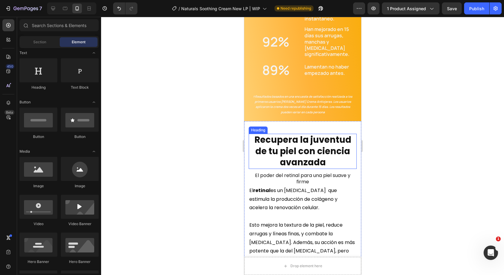
click at [298, 152] on h2 "Recupera la juventud de tu piel con ciencia avanzada" at bounding box center [303, 151] width 108 height 35
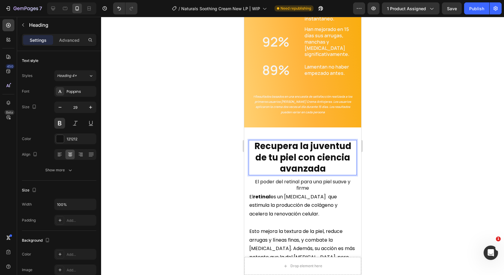
click at [306, 142] on h2 "Recupera la juventud de tu piel con ciencia avanzada" at bounding box center [303, 157] width 108 height 35
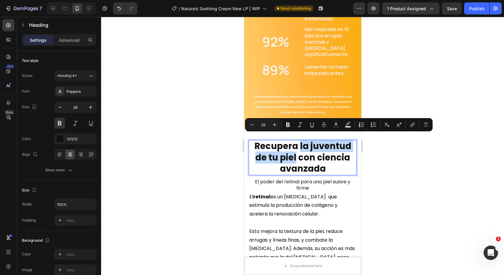
drag, startPoint x: 297, startPoint y: 140, endPoint x: 294, endPoint y: 153, distance: 14.0
click at [294, 153] on p "Recupera la juventud de tu piel con ciencia avanzada" at bounding box center [302, 157] width 107 height 34
click at [333, 126] on icon "Editor contextual toolbar" at bounding box center [336, 125] width 6 height 6
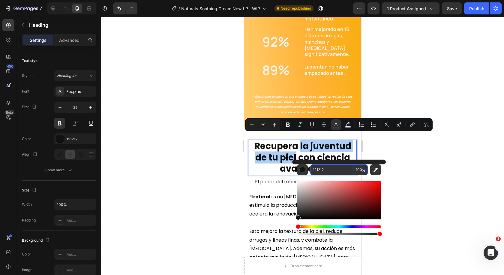
click at [325, 167] on input "121212" at bounding box center [331, 169] width 43 height 11
paste input "F4B700"
type input "F4B700"
click at [407, 184] on div at bounding box center [302, 146] width 403 height 258
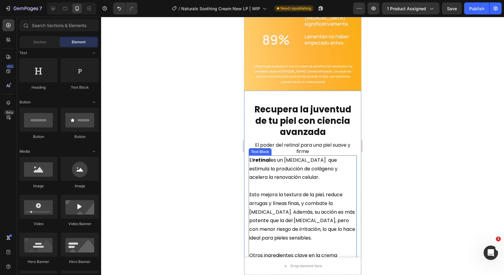
scroll to position [821, 0]
click at [311, 155] on div "El retinal es un [MEDICAL_DATA] que estimula la producción de colágeno y aceler…" at bounding box center [303, 233] width 108 height 157
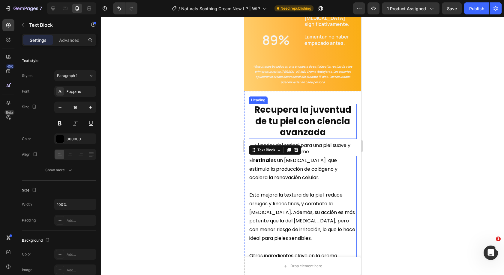
click at [312, 123] on h2 "Recupera la juventud de tu piel con ciencia avanzada" at bounding box center [303, 121] width 108 height 35
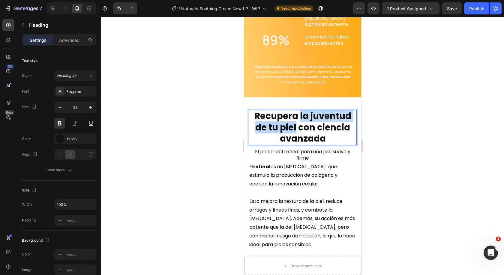
drag, startPoint x: 297, startPoint y: 110, endPoint x: 295, endPoint y: 122, distance: 12.0
click at [295, 122] on p "Recupera la juventud de tu piel con ciencia avanzada" at bounding box center [302, 127] width 107 height 34
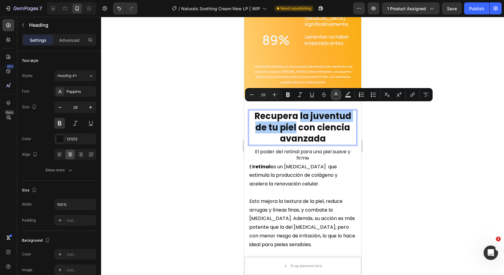
click at [336, 93] on icon "Editor contextual toolbar" at bounding box center [336, 93] width 3 height 3
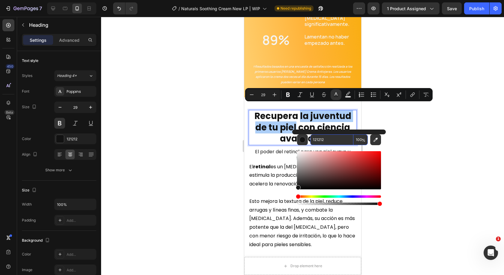
click at [326, 141] on input "121212" at bounding box center [331, 139] width 43 height 11
paste input "F4B700"
type input "F4B700"
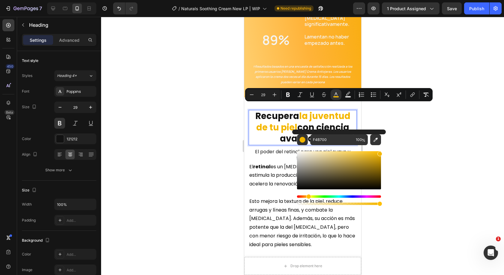
click at [375, 116] on div at bounding box center [302, 146] width 403 height 258
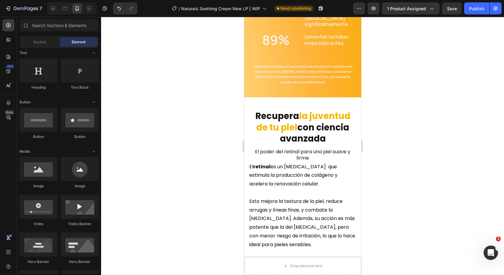
click at [375, 116] on div at bounding box center [302, 146] width 403 height 258
click at [332, 166] on p "El retinal es un [MEDICAL_DATA] que estimula la producción de colágeno y aceler…" at bounding box center [302, 175] width 107 height 26
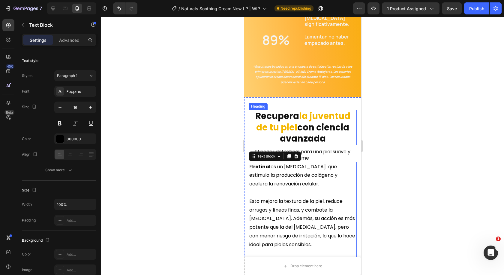
click at [262, 135] on p "Recupera la juventud de tu piel con ciencia avanzada" at bounding box center [302, 127] width 107 height 34
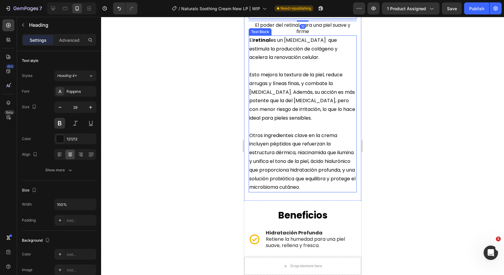
click at [296, 141] on p "Otros ingredientes clave en la crema incluyen péptidos que refuerzan la estruct…" at bounding box center [302, 161] width 107 height 61
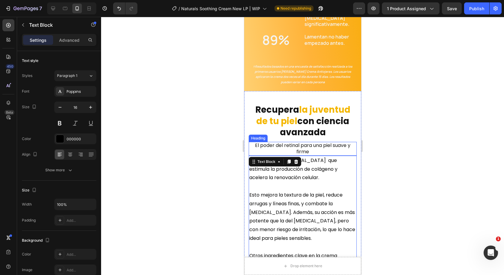
click at [304, 143] on h2 "El poder del retinal para una piel suave y firme" at bounding box center [303, 149] width 108 height 14
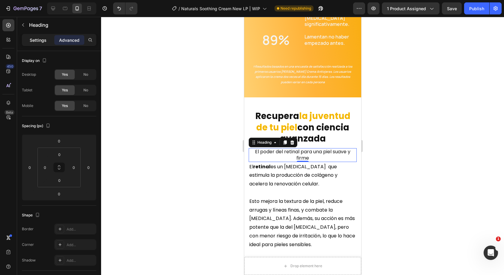
click at [36, 38] on p "Settings" at bounding box center [38, 40] width 17 height 6
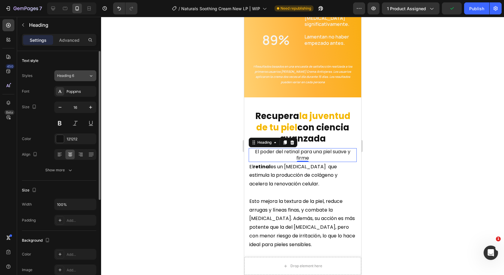
click at [86, 76] on div "Heading 6" at bounding box center [73, 75] width 32 height 5
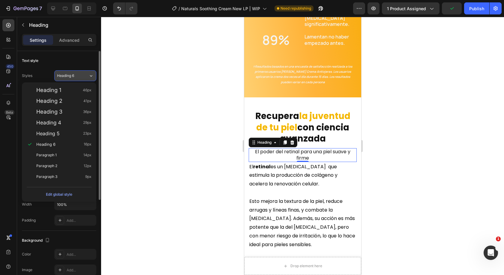
click at [86, 76] on div "Heading 6" at bounding box center [73, 75] width 32 height 5
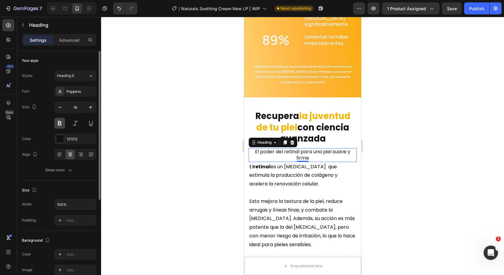
click at [64, 125] on button at bounding box center [59, 123] width 11 height 11
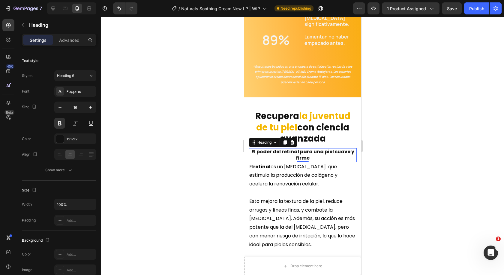
click at [68, 41] on p "Advanced" at bounding box center [69, 40] width 20 height 6
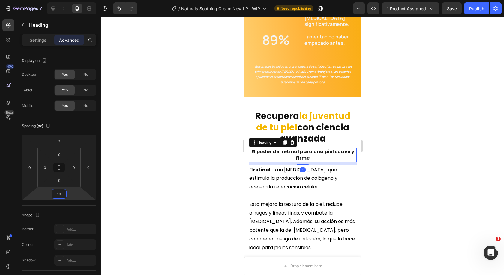
type input "12"
click at [73, 0] on html "7 / Naturals Soothing Cream New LP | WIP Need republishing Preview 1 product as…" at bounding box center [252, 0] width 504 height 0
click at [438, 193] on div at bounding box center [302, 146] width 403 height 258
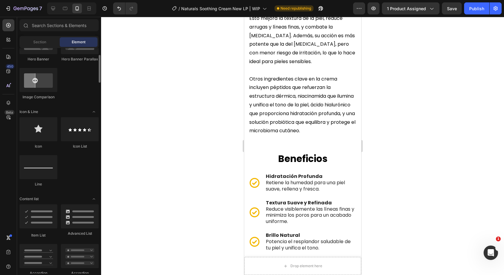
scroll to position [300, 0]
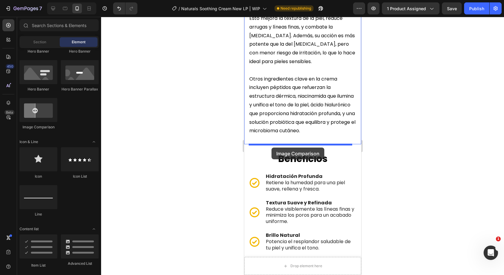
drag, startPoint x: 278, startPoint y: 138, endPoint x: 271, endPoint y: 147, distance: 11.0
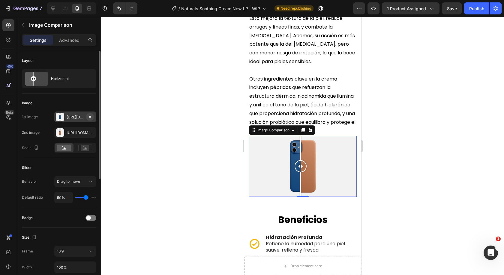
click at [89, 116] on icon "button" at bounding box center [90, 116] width 2 height 2
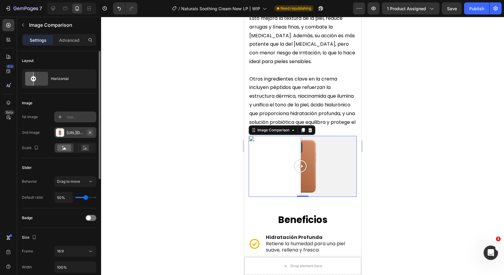
click at [92, 132] on icon "button" at bounding box center [90, 132] width 5 height 5
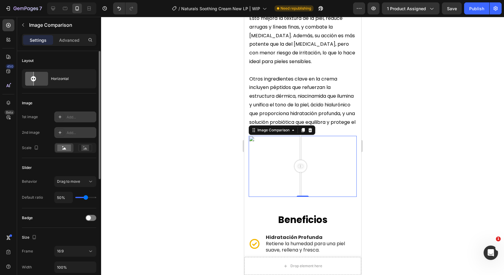
click at [61, 117] on icon at bounding box center [60, 116] width 3 height 3
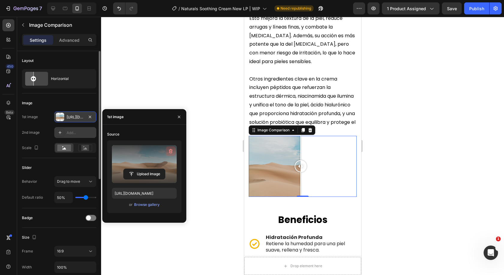
click at [171, 147] on button "button" at bounding box center [171, 151] width 10 height 10
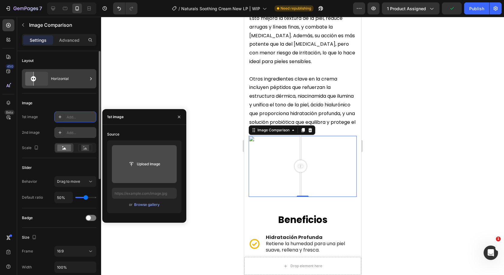
click at [63, 79] on div "Horizontal" at bounding box center [69, 79] width 37 height 14
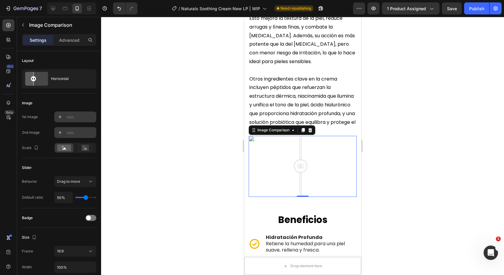
click at [127, 53] on div at bounding box center [302, 146] width 403 height 258
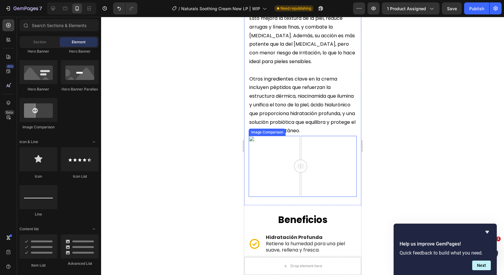
click at [282, 165] on div at bounding box center [303, 166] width 108 height 61
drag, startPoint x: 285, startPoint y: 165, endPoint x: 248, endPoint y: 143, distance: 43.2
click at [291, 165] on div at bounding box center [285, 166] width 12 height 61
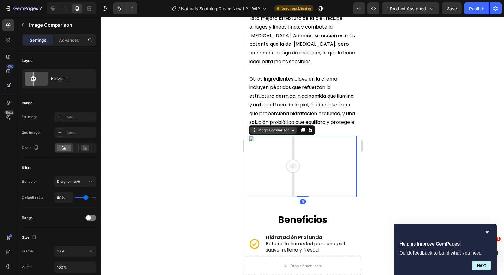
click at [260, 133] on div "Image Comparison" at bounding box center [273, 129] width 35 height 5
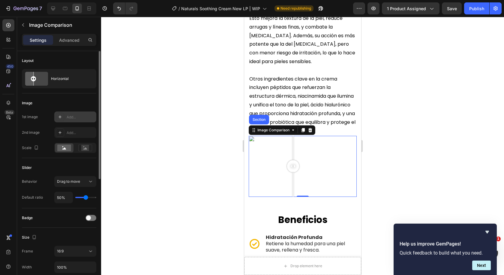
click at [63, 117] on div at bounding box center [60, 117] width 8 height 8
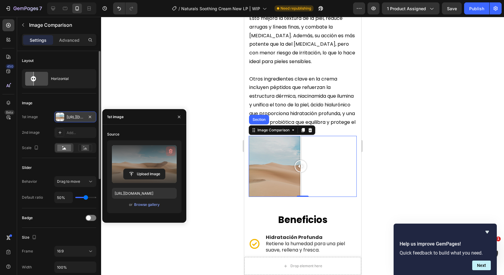
click at [169, 152] on icon "button" at bounding box center [171, 151] width 6 height 6
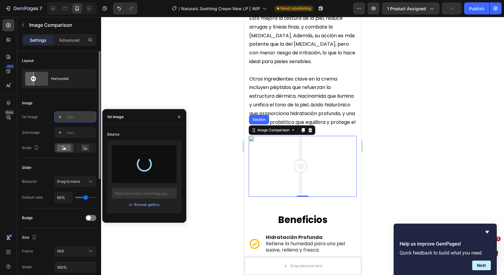
type input "[URL][DOMAIN_NAME]"
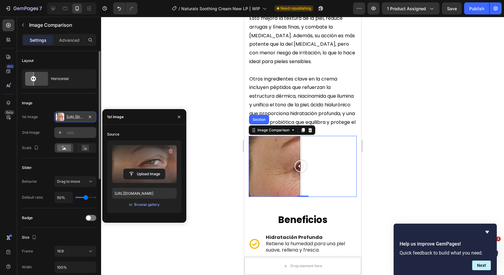
click at [73, 130] on div "Add..." at bounding box center [81, 132] width 28 height 5
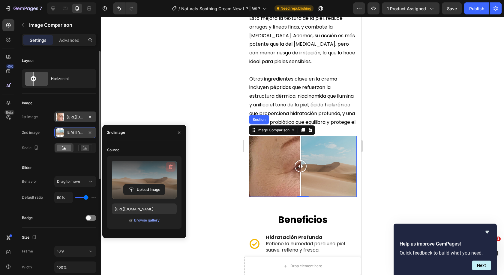
click at [172, 165] on icon "button" at bounding box center [171, 167] width 6 height 6
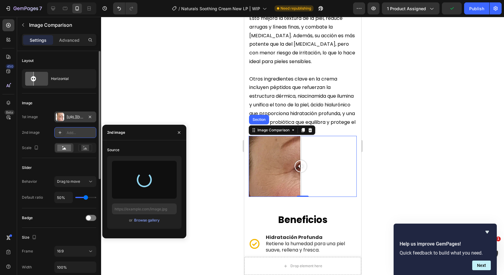
type input "[URL][DOMAIN_NAME]"
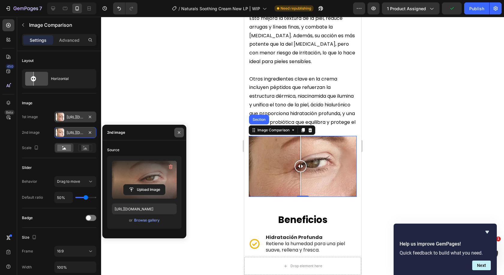
click at [181, 134] on icon "button" at bounding box center [179, 132] width 5 height 5
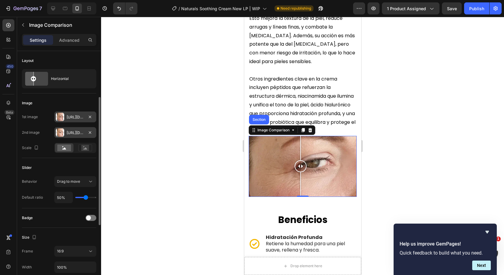
scroll to position [30, 0]
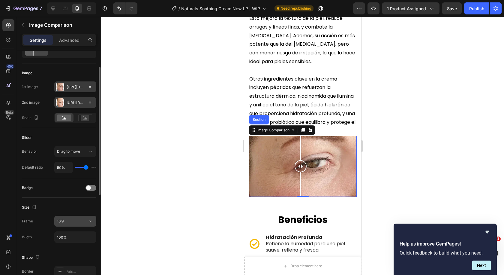
click at [70, 219] on div "16:9" at bounding box center [72, 220] width 31 height 5
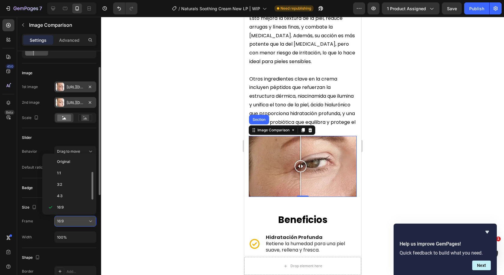
scroll to position [11, 0]
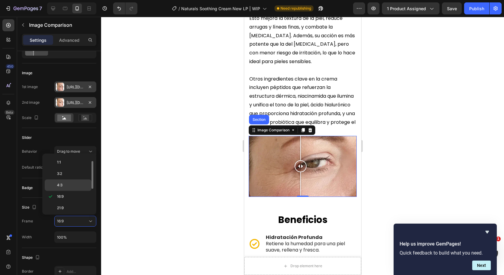
click at [66, 185] on p "4:3" at bounding box center [73, 184] width 32 height 5
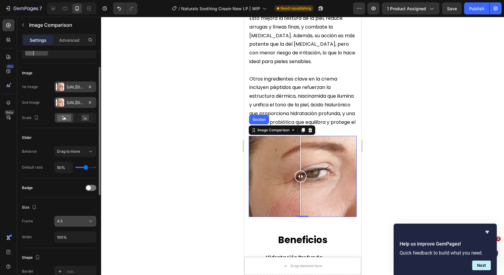
click at [76, 223] on div "4:3" at bounding box center [72, 220] width 31 height 5
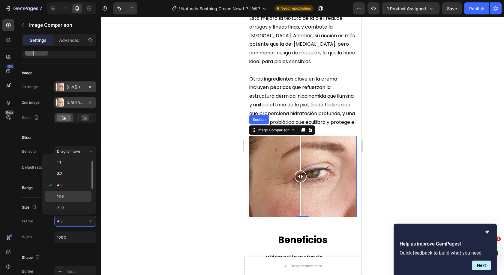
click at [68, 197] on p "16:9" at bounding box center [73, 196] width 32 height 5
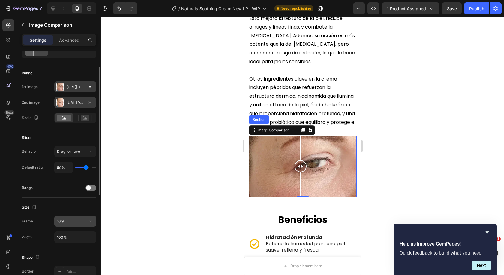
click at [71, 220] on div "16:9" at bounding box center [72, 220] width 31 height 5
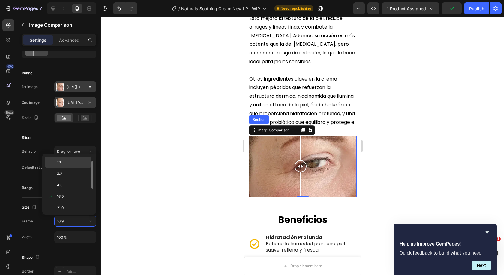
click at [68, 162] on p "1:1" at bounding box center [73, 161] width 32 height 5
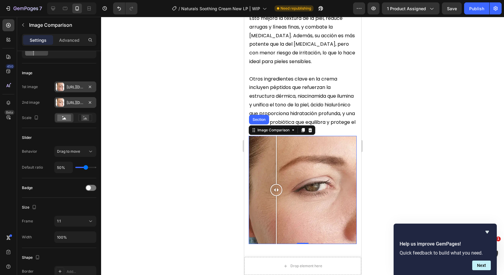
drag, startPoint x: 303, startPoint y: 197, endPoint x: 276, endPoint y: 202, distance: 27.5
click at [276, 202] on div at bounding box center [276, 190] width 12 height 108
click at [87, 8] on icon at bounding box center [89, 8] width 6 height 6
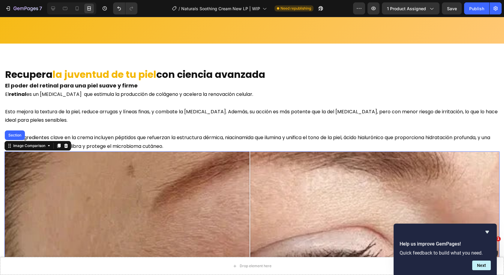
scroll to position [872, 0]
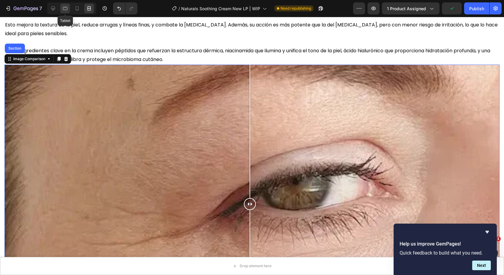
click at [67, 7] on icon at bounding box center [65, 8] width 5 height 3
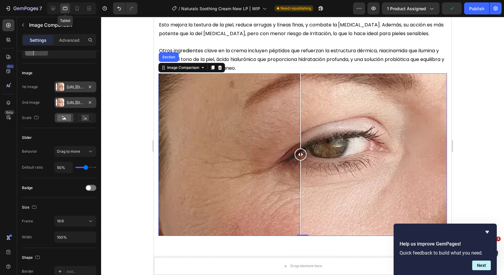
scroll to position [907, 0]
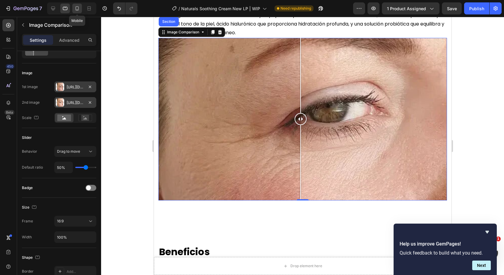
click at [76, 9] on icon at bounding box center [77, 8] width 3 height 4
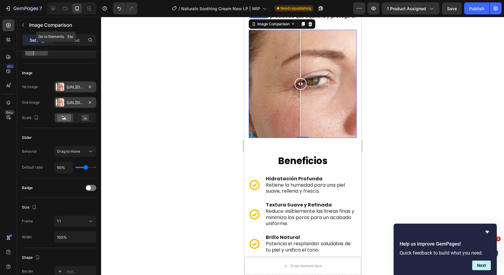
scroll to position [1014, 0]
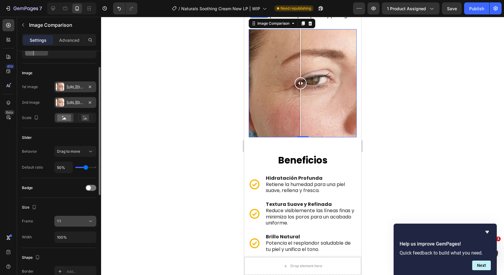
click at [76, 221] on div "1:1" at bounding box center [72, 220] width 31 height 5
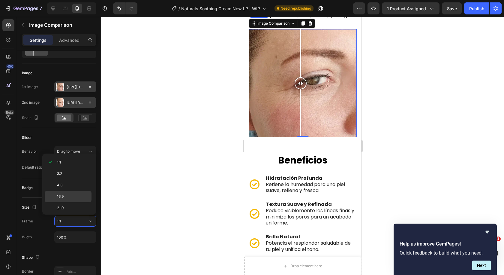
click at [67, 196] on p "16:9" at bounding box center [73, 196] width 32 height 5
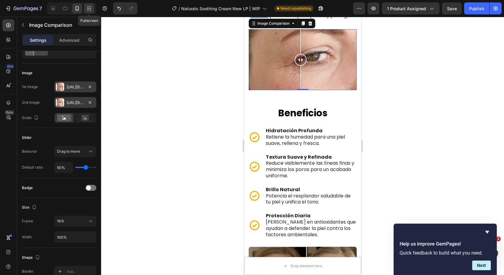
click at [86, 10] on div at bounding box center [89, 9] width 10 height 10
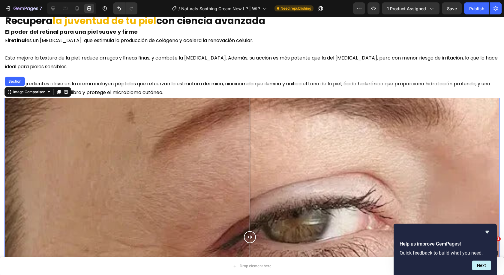
scroll to position [839, 0]
click at [75, 10] on icon at bounding box center [77, 8] width 6 height 6
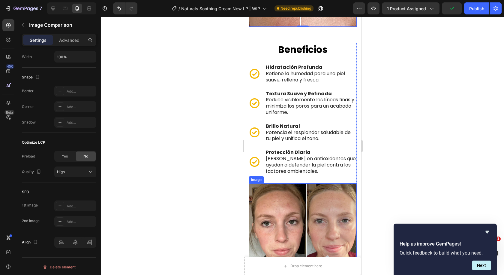
scroll to position [1088, 0]
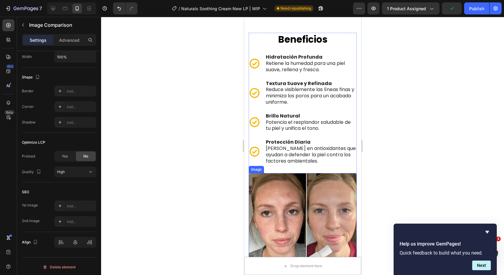
click at [274, 198] on img at bounding box center [303, 227] width 108 height 108
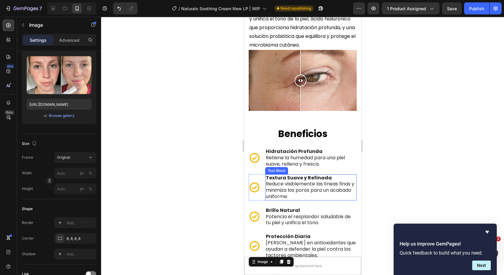
scroll to position [968, 0]
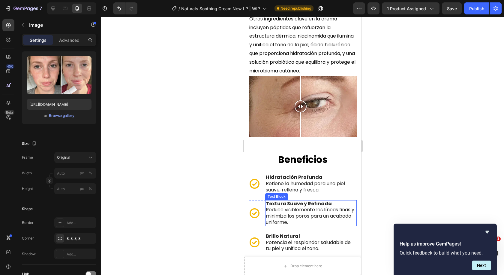
click at [278, 125] on div at bounding box center [303, 106] width 108 height 61
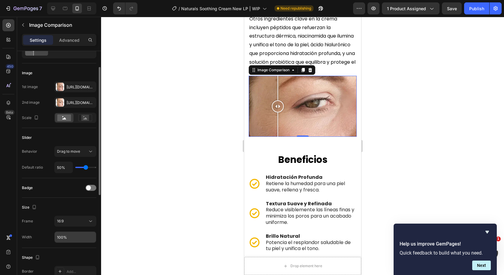
scroll to position [60, 0]
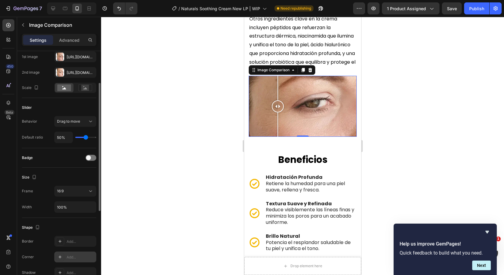
click at [67, 254] on div "Add..." at bounding box center [81, 256] width 28 height 5
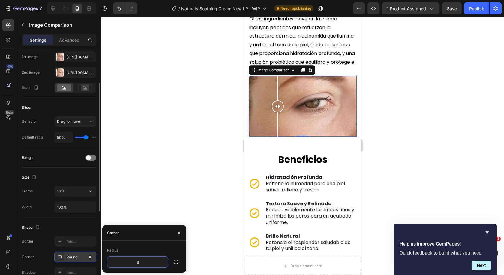
click at [174, 263] on icon "button" at bounding box center [176, 261] width 6 height 6
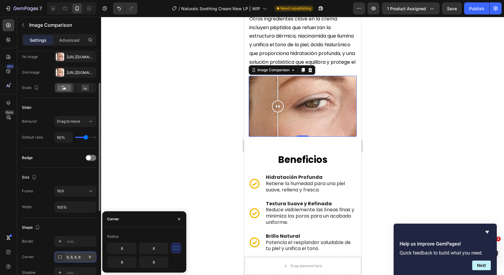
click at [190, 180] on div at bounding box center [302, 146] width 403 height 258
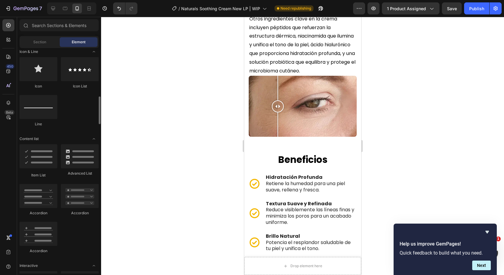
scroll to position [330, 0]
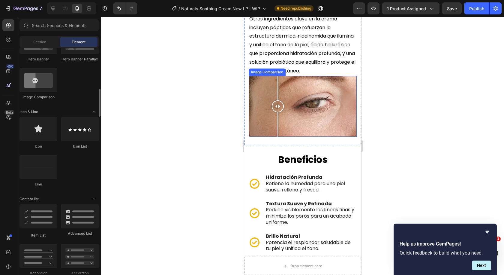
click at [297, 137] on div at bounding box center [303, 106] width 108 height 61
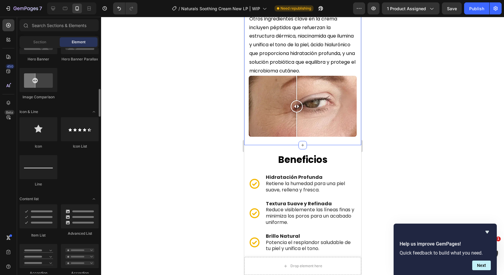
scroll to position [300, 0]
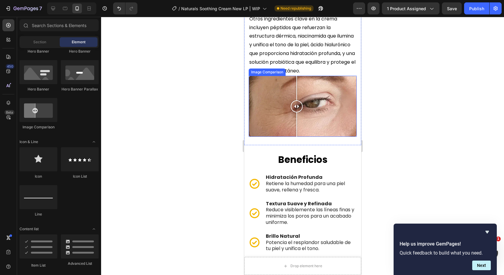
click at [262, 76] on div "Image Comparison" at bounding box center [267, 71] width 37 height 7
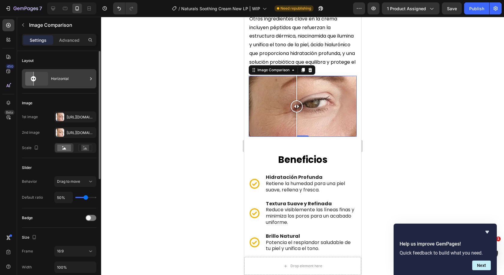
click at [57, 80] on div "Horizontal" at bounding box center [69, 79] width 37 height 14
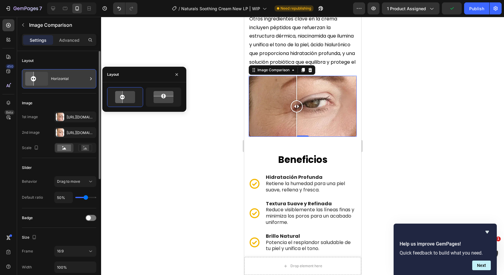
click at [57, 80] on div "Horizontal" at bounding box center [69, 79] width 37 height 14
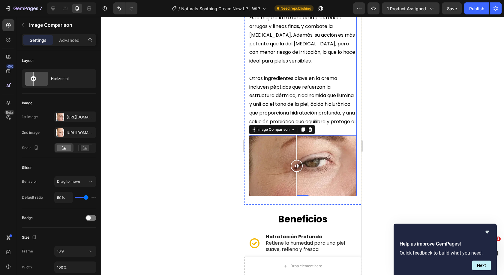
scroll to position [908, 0]
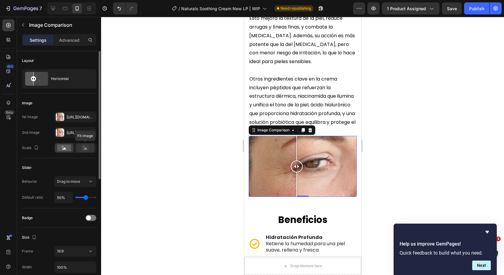
click at [86, 147] on rect at bounding box center [85, 148] width 8 height 6
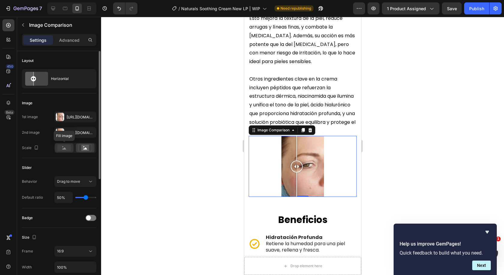
click at [68, 147] on rect at bounding box center [64, 147] width 14 height 7
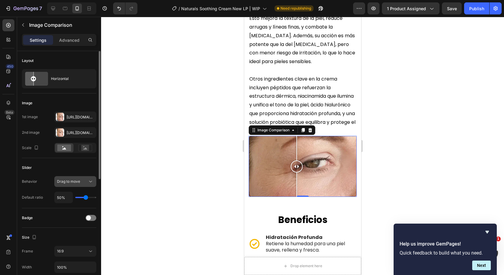
click at [84, 182] on div "Drag to move" at bounding box center [72, 181] width 31 height 5
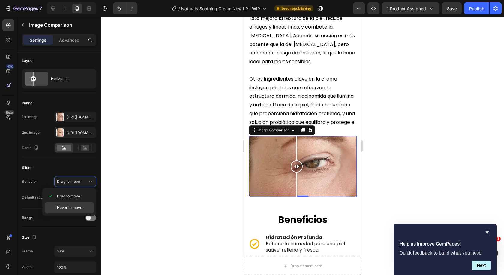
click at [77, 202] on div "Hover to move" at bounding box center [69, 207] width 49 height 11
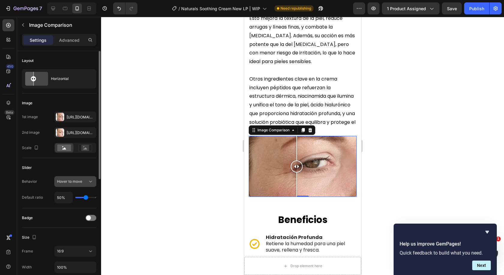
click at [78, 184] on span "Hover to move" at bounding box center [69, 181] width 25 height 5
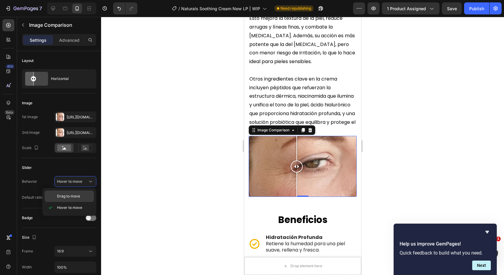
click at [79, 193] on div "Drag to move" at bounding box center [69, 195] width 49 height 11
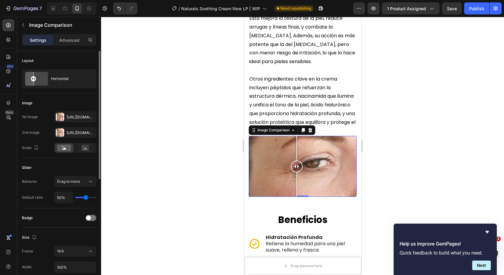
type input "51%"
type input "51"
type input "52%"
type input "52"
type input "56%"
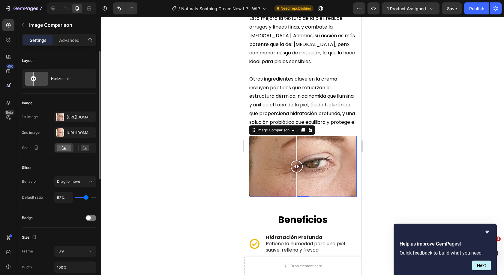
type input "56"
type input "58%"
type input "58"
type input "62%"
type input "62"
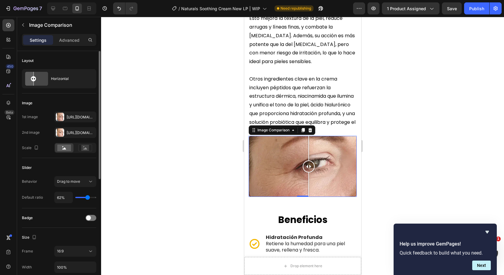
type input "63%"
type input "63"
type input "71%"
type input "71"
type input "72%"
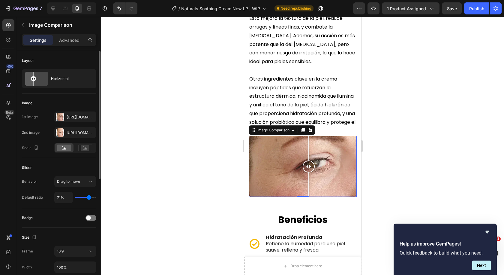
type input "72"
type input "74%"
type input "74"
type input "76%"
type input "76"
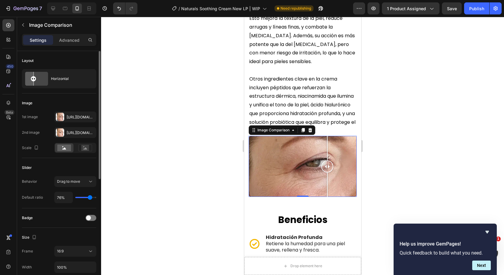
type input "74%"
type input "74"
type input "69%"
type input "69"
type input "67%"
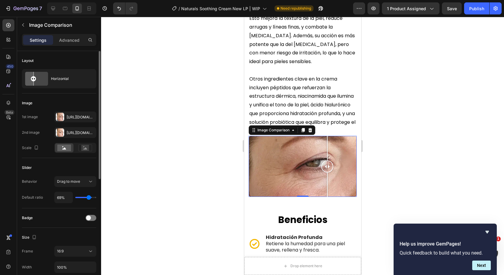
type input "67"
type input "65%"
type input "65"
type input "63%"
type input "63"
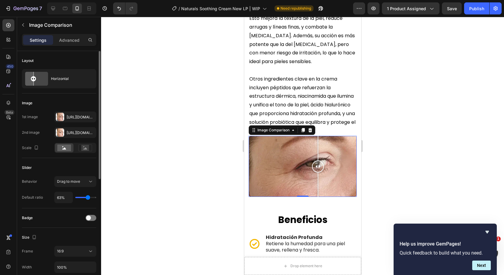
type input "62%"
type input "62"
type input "60%"
type input "60"
type input "56%"
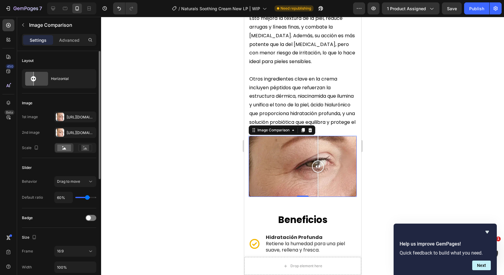
type input "56"
type input "54%"
type input "54"
type input "52%"
type input "52"
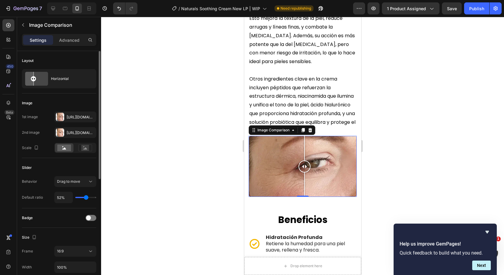
type input "51%"
type input "51"
type input "49%"
type input "49"
type input "47%"
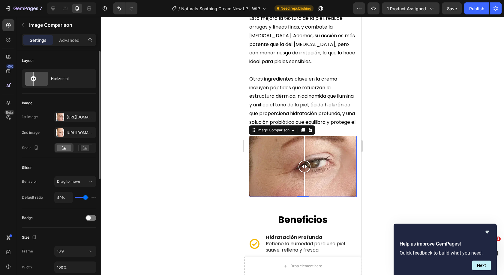
type input "47"
type input "45%"
type input "45"
type input "47%"
type input "47"
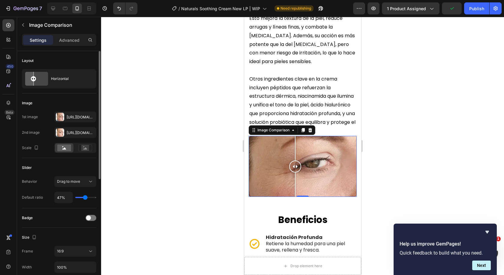
type input "49%"
type input "49"
type input "51%"
type input "51"
type input "52%"
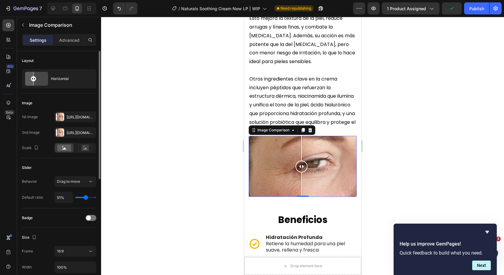
type input "52"
type input "51%"
type input "51"
type input "52%"
type input "52"
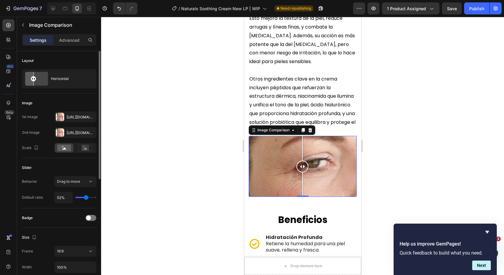
type input "54%"
type input "54"
type input "56%"
type input "56"
type input "58%"
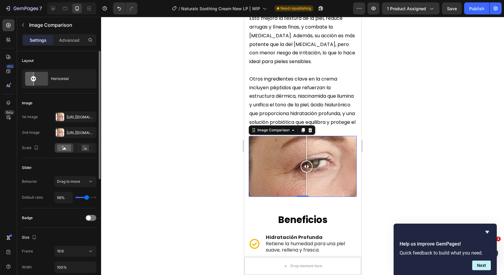
type input "58"
type input "60%"
type input "60"
type input "62%"
type input "62"
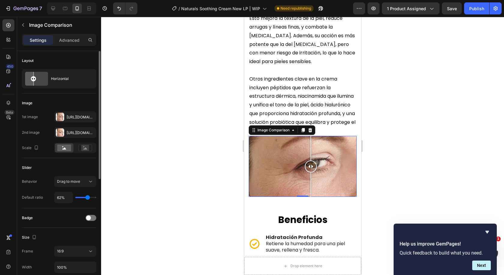
type input "63%"
type input "63"
type input "65%"
type input "65"
type input "67%"
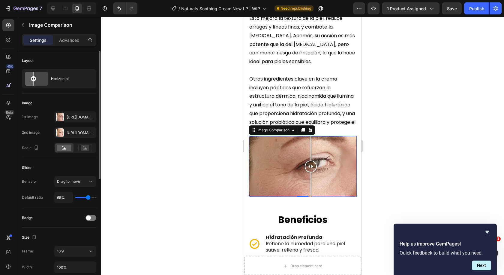
type input "67"
type input "69%"
type input "69"
type input "72%"
type input "72"
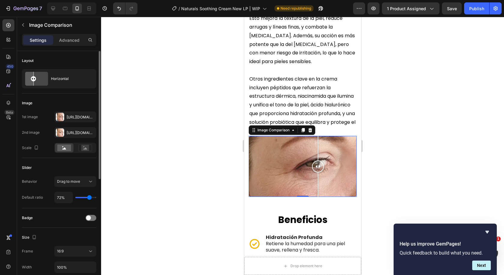
type input "74%"
type input "74"
type input "76%"
type input "76"
type input "78%"
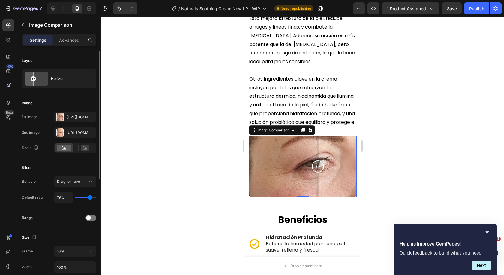
type input "78"
type input "80%"
type input "80"
type input "82%"
type input "82"
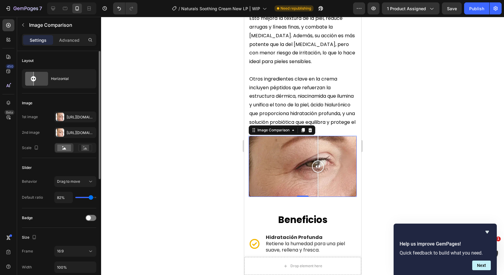
type input "84%"
type input "84"
type input "85%"
type input "85"
type input "87%"
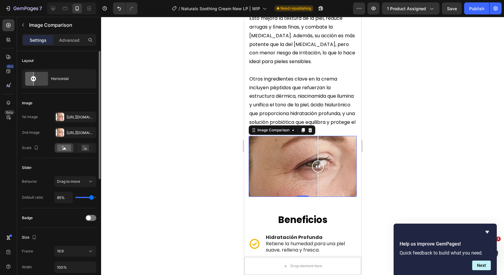
type input "87"
type input "91%"
type input "91"
type input "93%"
type input "93"
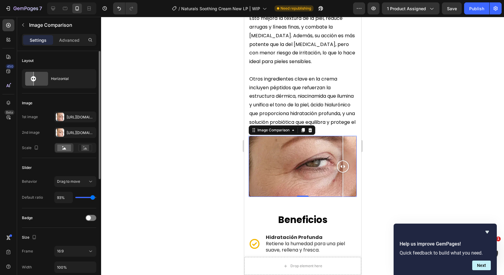
type input "94%"
type input "94"
type input "96%"
type input "96"
type input "91%"
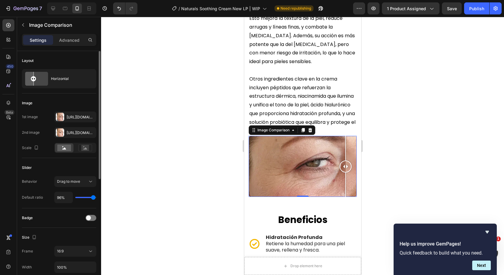
type input "91"
type input "85%"
type input "85"
type input "82%"
type input "82"
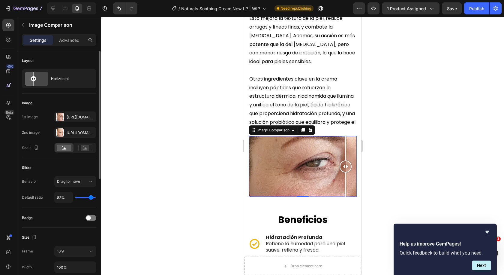
type input "78%"
type input "78"
type input "72%"
type input "72"
type input "71%"
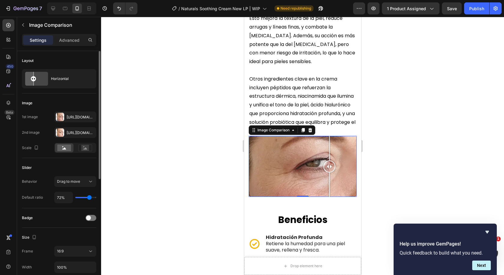
type input "71"
type input "69%"
type input "69"
type input "67%"
type input "67"
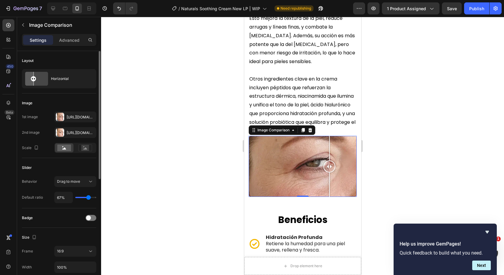
type input "65%"
type input "65"
type input "63%"
type input "63"
type input "62%"
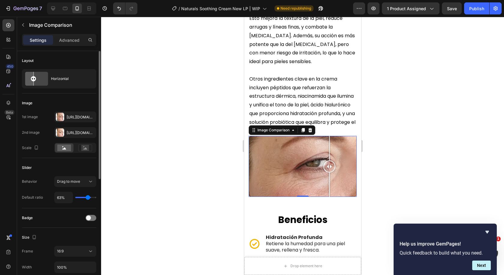
type input "62"
type input "58%"
type input "58"
type input "56%"
type input "56"
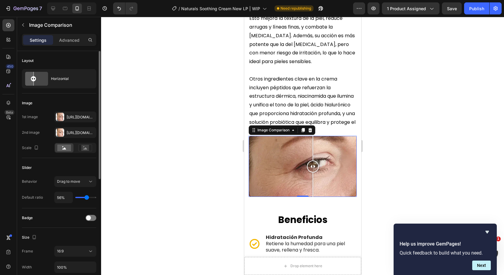
type input "54%"
type input "54"
type input "52%"
type input "52"
type input "51%"
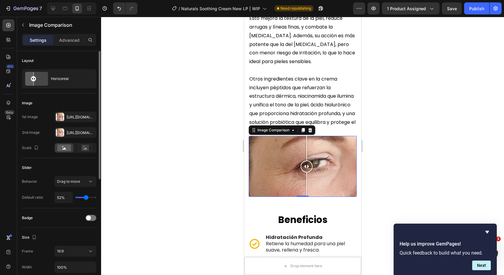
type input "51"
type input "49%"
type input "49"
type input "47%"
type input "47"
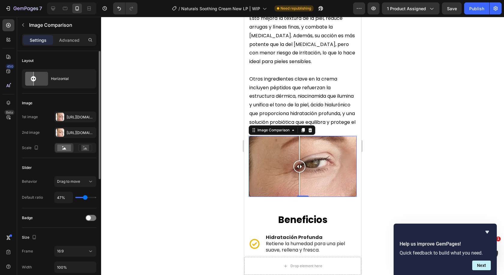
type input "45%"
type input "45"
click at [85, 197] on input "range" at bounding box center [85, 197] width 21 height 1
click at [67, 196] on input "45%" at bounding box center [64, 197] width 18 height 11
type input "5%"
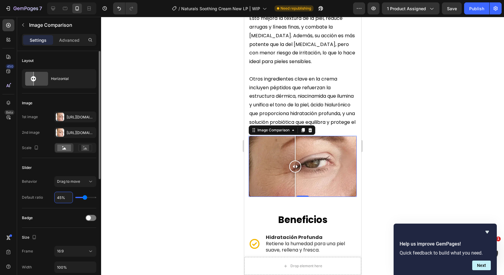
type input "5"
type input "50%"
type input "50"
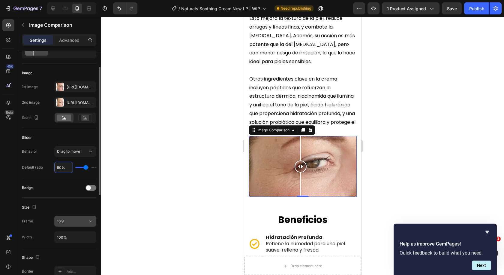
type input "50%"
click at [67, 223] on div "16:9" at bounding box center [72, 220] width 31 height 5
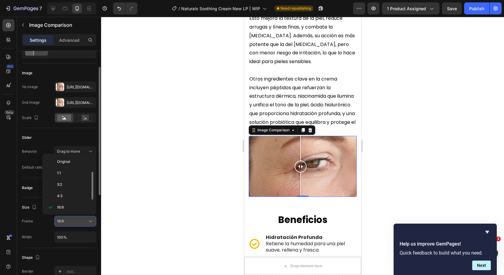
scroll to position [11, 0]
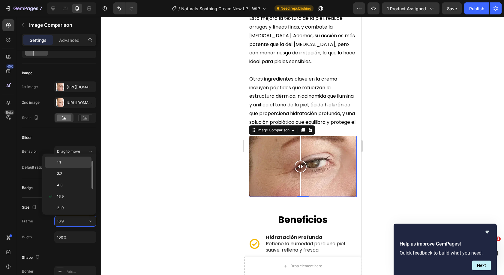
click at [71, 160] on p "1:1" at bounding box center [73, 161] width 32 height 5
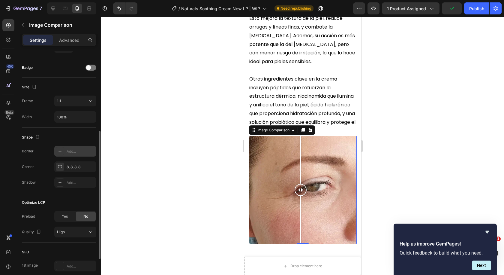
scroll to position [180, 0]
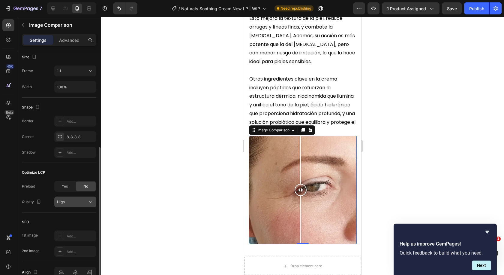
click at [75, 201] on div "High" at bounding box center [72, 201] width 31 height 5
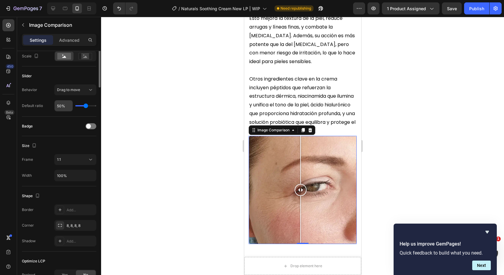
scroll to position [0, 0]
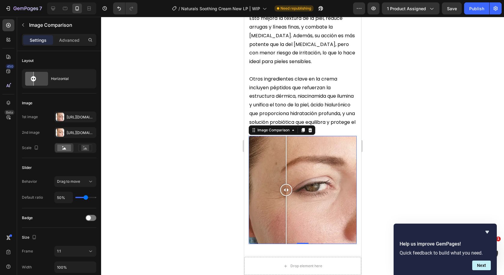
click at [286, 179] on div at bounding box center [303, 190] width 108 height 108
drag, startPoint x: 287, startPoint y: 176, endPoint x: 305, endPoint y: 177, distance: 18.0
click at [305, 177] on div at bounding box center [300, 190] width 12 height 108
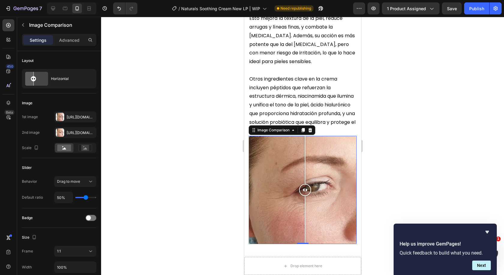
click at [432, 173] on div at bounding box center [302, 146] width 403 height 258
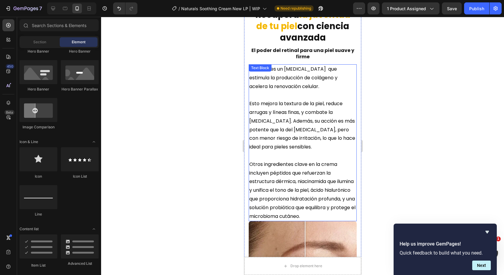
scroll to position [818, 0]
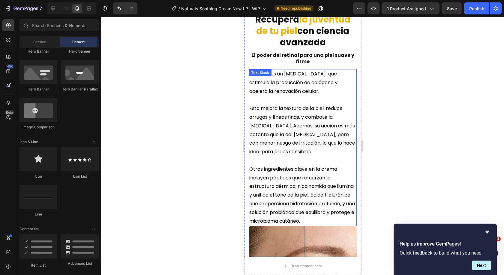
click at [303, 148] on p "Esto mejora la textura de la piel, reduce arrugas y líneas finas, y combate la …" at bounding box center [302, 130] width 107 height 52
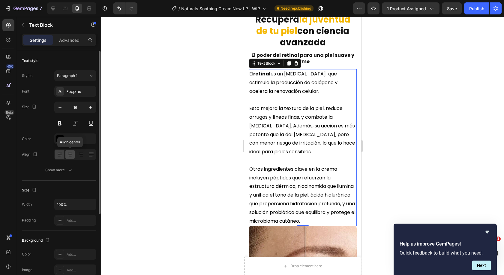
click at [70, 158] on div at bounding box center [69, 154] width 9 height 10
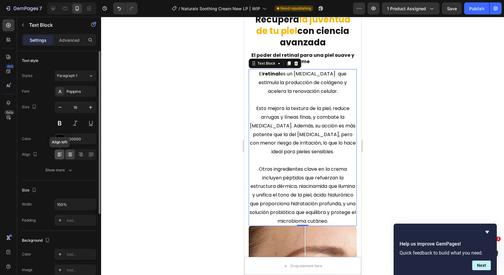
click at [61, 157] on icon at bounding box center [60, 154] width 6 height 6
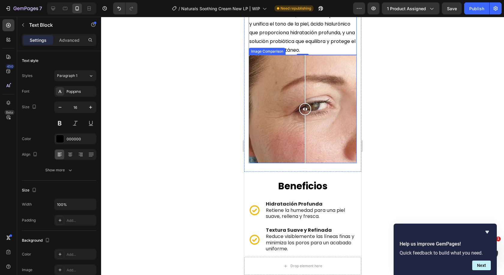
scroll to position [998, 0]
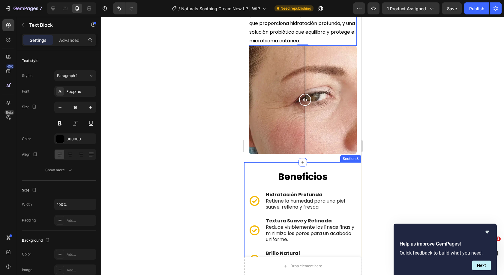
click at [385, 167] on div at bounding box center [302, 146] width 403 height 258
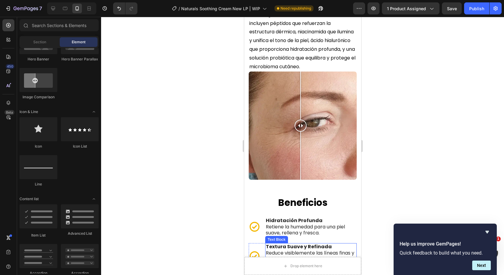
scroll to position [968, 0]
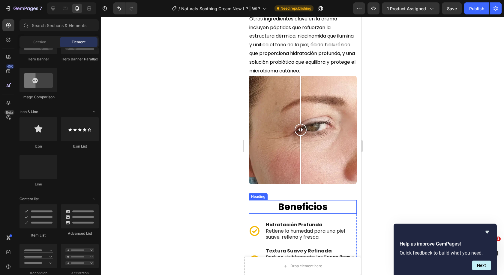
click at [347, 207] on h2 "beneficios" at bounding box center [303, 206] width 108 height 13
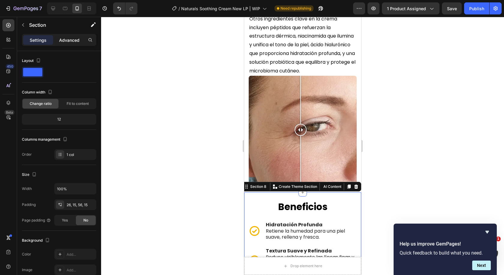
click at [73, 42] on p "Advanced" at bounding box center [69, 40] width 20 height 6
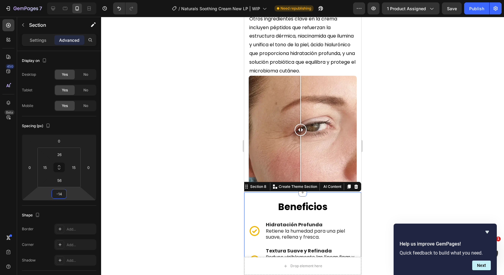
drag, startPoint x: 70, startPoint y: 193, endPoint x: 73, endPoint y: 195, distance: 3.9
click at [73, 0] on html "7 / Naturals Soothing Cream New LP | WIP Need republishing Preview 1 product as…" at bounding box center [252, 0] width 504 height 0
click at [61, 193] on input "-14" at bounding box center [59, 193] width 12 height 9
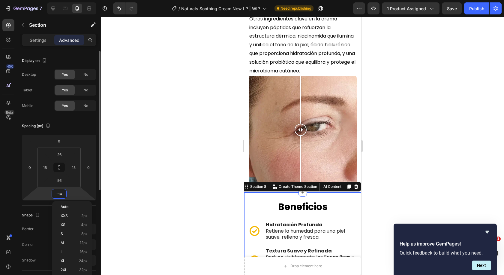
click at [61, 193] on input "-14" at bounding box center [59, 193] width 12 height 9
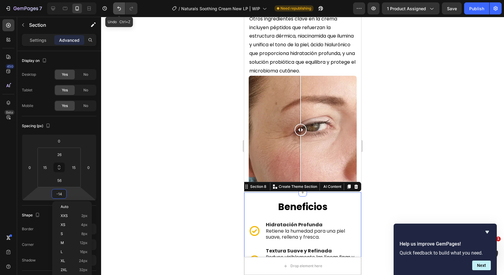
click at [120, 8] on icon "Undo/Redo" at bounding box center [119, 8] width 6 height 6
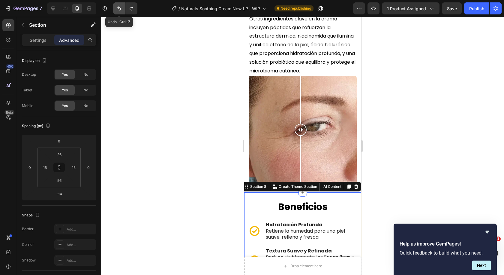
click at [120, 8] on icon "Undo/Redo" at bounding box center [119, 8] width 6 height 6
type input "0"
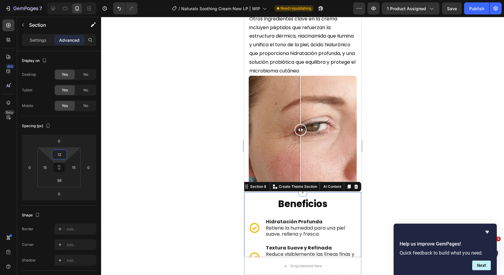
type input "10"
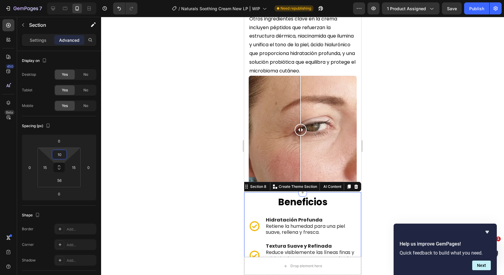
click at [73, 0] on html "7 / Naturals Soothing Cream New LP | WIP Need republishing Preview 1 product as…" at bounding box center [252, 0] width 504 height 0
click at [156, 148] on div at bounding box center [302, 146] width 403 height 258
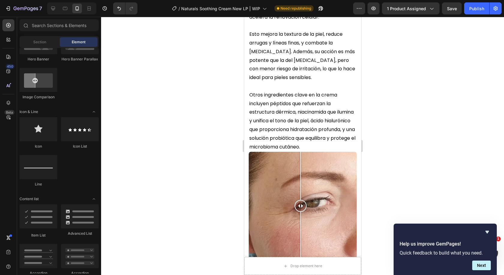
scroll to position [878, 0]
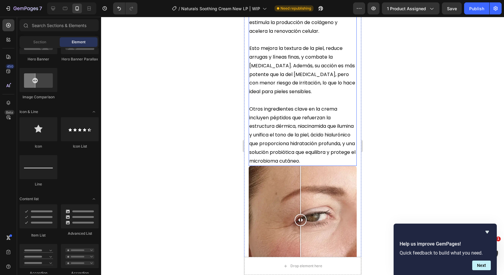
click at [302, 165] on p "Otros ingredientes clave en la crema incluyen péptidos que refuerzan la estruct…" at bounding box center [302, 135] width 107 height 61
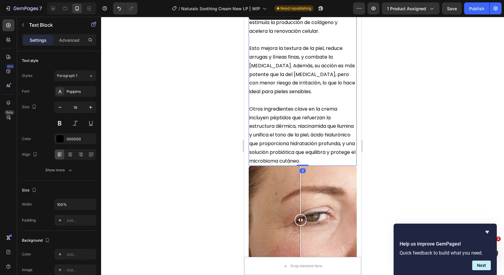
click at [66, 40] on p "Advanced" at bounding box center [69, 40] width 20 height 6
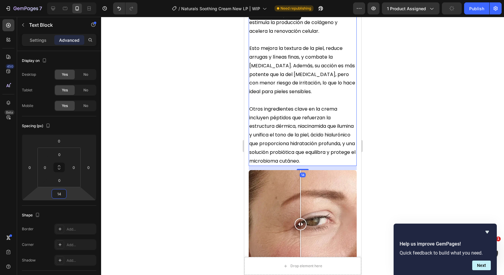
type input "16"
click at [71, 0] on html "7 / Naturals Soothing Cream New LP | WIP Need republishing Preview 1 product as…" at bounding box center [252, 0] width 504 height 0
click at [383, 186] on div at bounding box center [302, 146] width 403 height 258
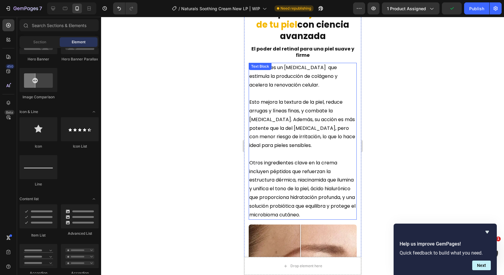
scroll to position [758, 0]
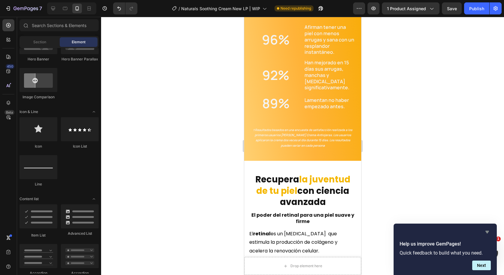
click at [488, 231] on icon "Hide survey" at bounding box center [488, 232] width 4 height 3
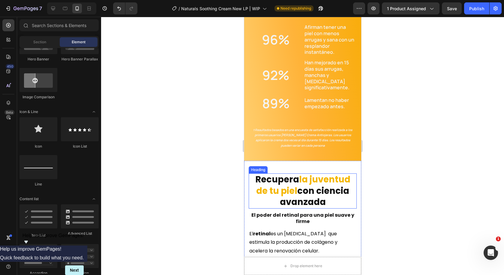
scroll to position [818, 0]
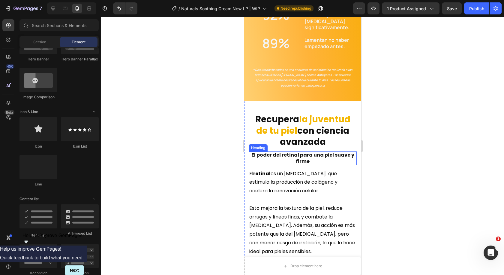
click at [320, 151] on h2 "El poder del retinal para una piel suave y firme" at bounding box center [303, 158] width 108 height 14
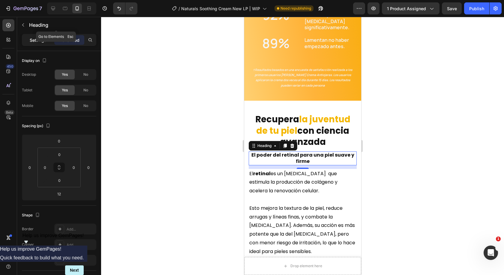
click at [41, 38] on p "Settings" at bounding box center [38, 40] width 17 height 6
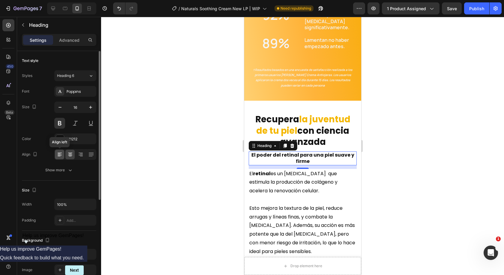
click at [61, 151] on div at bounding box center [59, 154] width 9 height 10
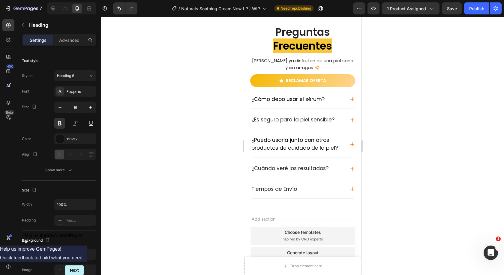
scroll to position [1871, 0]
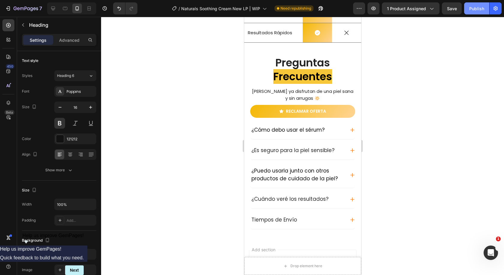
click at [473, 11] on div "Publish" at bounding box center [476, 8] width 15 height 6
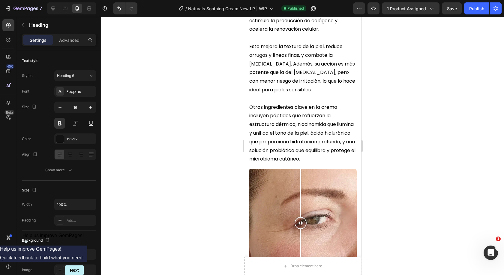
scroll to position [971, 0]
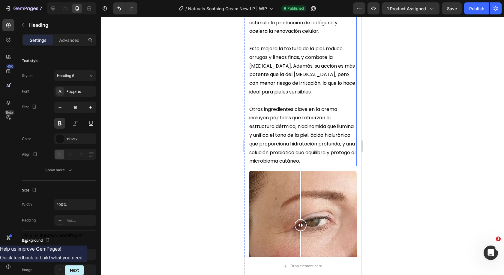
click at [276, 141] on p "Otros ingredientes clave en la crema incluyen péptidos que refuerzan la estruct…" at bounding box center [302, 135] width 107 height 61
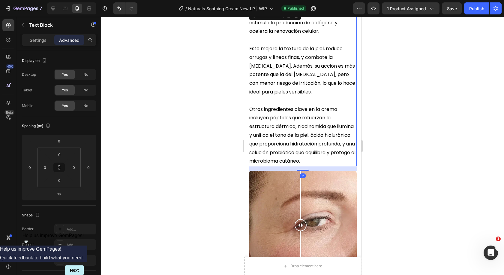
click at [288, 107] on p "Otros ingredientes clave en la crema incluyen péptidos que refuerzan la estruct…" at bounding box center [302, 135] width 107 height 61
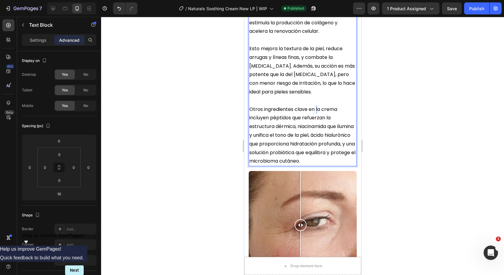
click at [317, 108] on p "Otros ingredientes clave en la crema incluyen péptidos que refuerzan la estruct…" at bounding box center [302, 135] width 107 height 61
click at [312, 109] on p "Otros ingredientes clave en la crema incluyen péptidos que refuerzan la estruct…" at bounding box center [302, 135] width 107 height 61
click at [310, 109] on p "Otros ingredientes clave en la crema incluyen péptidos que refuerzan la estruct…" at bounding box center [302, 135] width 107 height 61
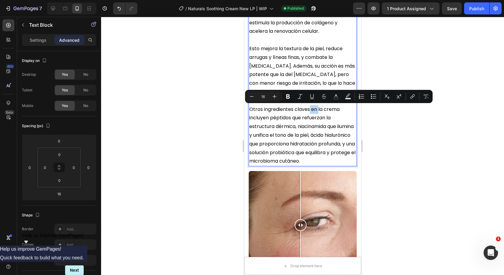
drag, startPoint x: 309, startPoint y: 108, endPoint x: 319, endPoint y: 112, distance: 10.4
click at [319, 112] on p "Otros ingredientes claves en la crema incluyen péptidos que refuerzan la estruc…" at bounding box center [302, 135] width 107 height 61
drag, startPoint x: 327, startPoint y: 111, endPoint x: 308, endPoint y: 110, distance: 19.2
click at [327, 111] on p "Otros ingredientes claves en la crema incluyen péptidos que refuerzan la estruc…" at bounding box center [302, 135] width 107 height 61
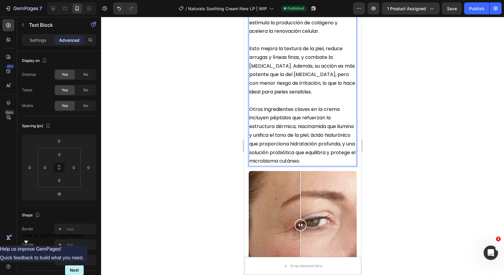
click at [341, 108] on p "Otros ingredientes claves en la crema incluyen péptidos que refuerzan la estruc…" at bounding box center [302, 135] width 107 height 61
drag, startPoint x: 260, startPoint y: 119, endPoint x: 249, endPoint y: 119, distance: 10.8
click at [249, 119] on p "Otros ingredientes claves en la crema [PERSON_NAME] incluyen péptidos que refue…" at bounding box center [302, 135] width 107 height 61
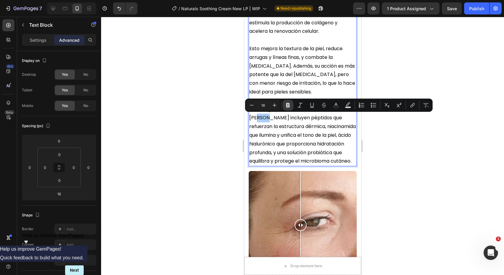
drag, startPoint x: 290, startPoint y: 103, endPoint x: 290, endPoint y: 107, distance: 4.2
click at [290, 103] on icon "Editor contextual toolbar" at bounding box center [288, 105] width 6 height 6
click at [286, 142] on p "Otros ingredientes claves en la crema [PERSON_NAME] incluyen péptidos que refue…" at bounding box center [302, 135] width 107 height 61
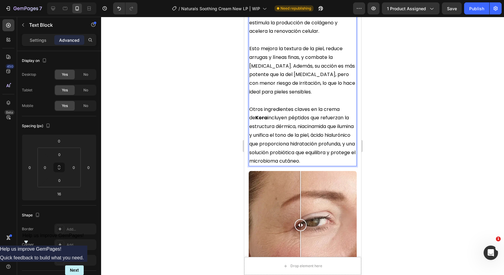
click at [266, 118] on p "Otros ingredientes claves en la crema [PERSON_NAME] incluyen péptidos que refue…" at bounding box center [302, 135] width 107 height 61
click at [264, 117] on p "Otros ingredientes claves en la crema [PERSON_NAME] incluyen péptidos que refue…" at bounding box center [302, 135] width 107 height 61
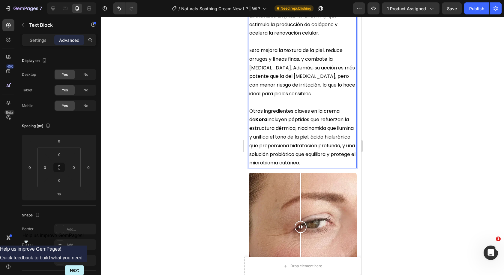
scroll to position [911, 0]
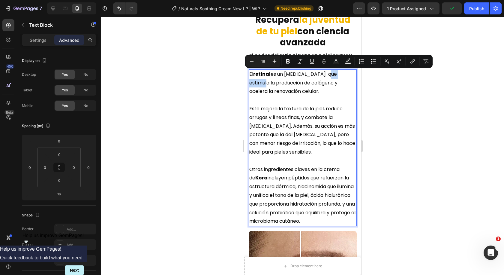
drag, startPoint x: 323, startPoint y: 74, endPoint x: 348, endPoint y: 74, distance: 24.6
click at [348, 74] on p "El retinal es un [MEDICAL_DATA] que estimula la producción de colágeno y aceler…" at bounding box center [302, 83] width 107 height 26
click at [292, 60] on button "Bold" at bounding box center [288, 61] width 11 height 11
drag, startPoint x: 402, startPoint y: 152, endPoint x: 399, endPoint y: 149, distance: 4.0
click at [402, 152] on div at bounding box center [302, 146] width 403 height 258
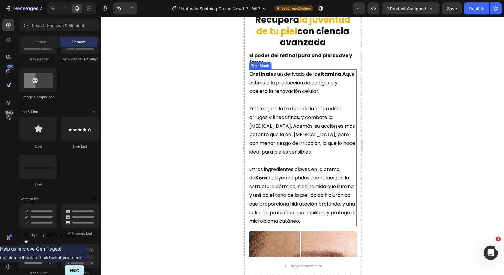
click at [263, 110] on p "Esto mejora la textura de la piel, reduce arrugas y líneas finas, y combate la …" at bounding box center [302, 130] width 107 height 52
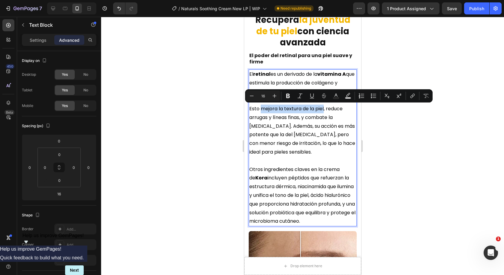
drag, startPoint x: 261, startPoint y: 107, endPoint x: 324, endPoint y: 109, distance: 62.8
click at [288, 97] on icon "Editor contextual toolbar" at bounding box center [288, 96] width 6 height 6
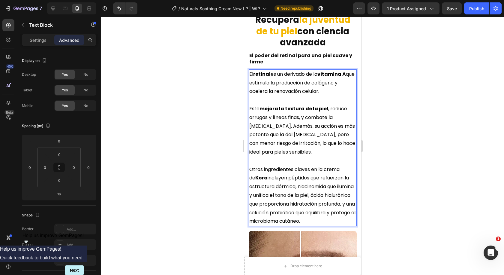
click at [303, 118] on p "Esto mejora la textura de la piel , reduce arrugas y líneas finas, y combate la…" at bounding box center [302, 130] width 107 height 52
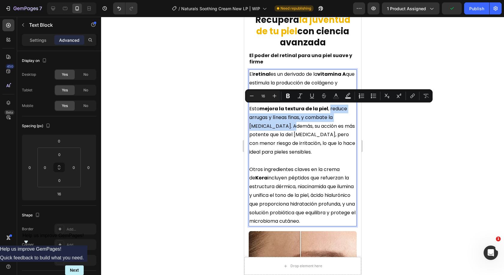
drag, startPoint x: 328, startPoint y: 107, endPoint x: 296, endPoint y: 125, distance: 37.1
click at [296, 125] on p "Esto mejora la textura de la piel , reduce arrugas y líneas finas, y combate la…" at bounding box center [302, 130] width 107 height 52
click at [289, 97] on icon "Editor contextual toolbar" at bounding box center [288, 96] width 4 height 5
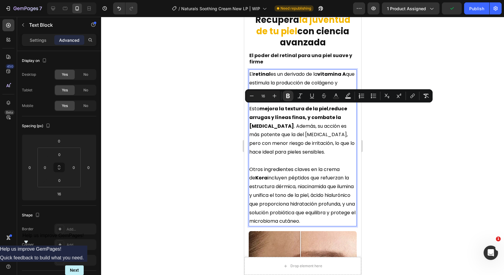
click at [307, 136] on p "Esto mejora la textura de la piel , reduce arrugas y líneas finas, y combate la…" at bounding box center [302, 130] width 107 height 52
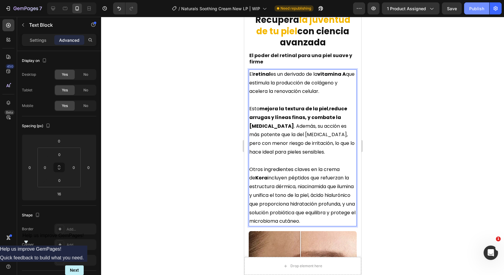
click at [476, 10] on div "Publish" at bounding box center [476, 8] width 15 height 6
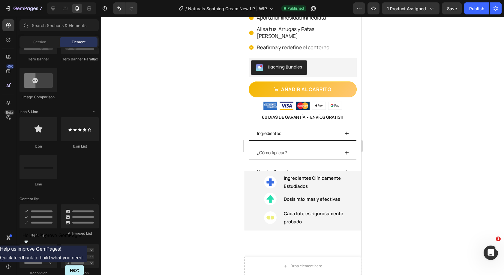
scroll to position [0, 0]
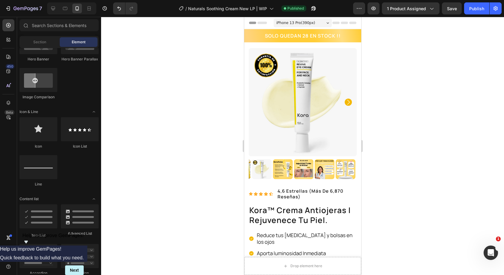
drag, startPoint x: 359, startPoint y: 116, endPoint x: 616, endPoint y: 64, distance: 261.8
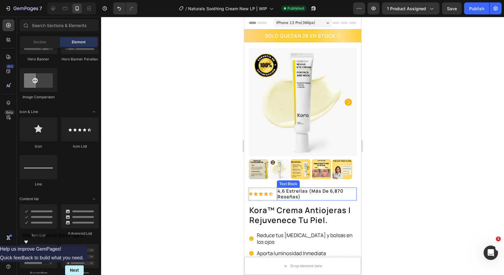
click at [292, 188] on p "4,6 estrellas (más de 6,870 reseñas)" at bounding box center [316, 194] width 79 height 12
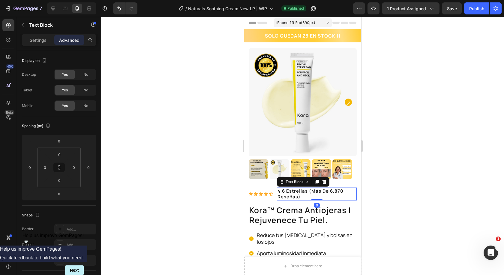
click at [285, 188] on p "4,6 estrellas (más de 6,870 reseñas)" at bounding box center [316, 194] width 79 height 12
click at [286, 188] on p "4,6 estrellas (más de 6,870 reseñas)" at bounding box center [316, 194] width 79 height 12
click at [479, 6] on div "Publish" at bounding box center [476, 8] width 15 height 6
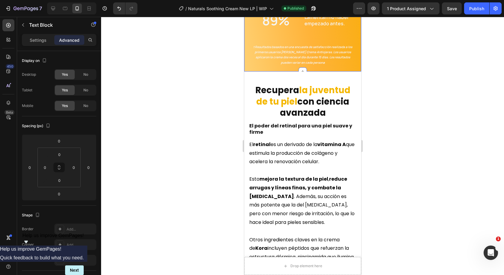
scroll to position [900, 0]
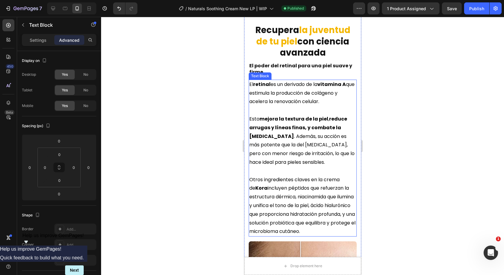
click at [277, 166] on p "Esto mejora la textura de la piel , reduce arrugas y líneas finas, y combate la…" at bounding box center [302, 141] width 107 height 52
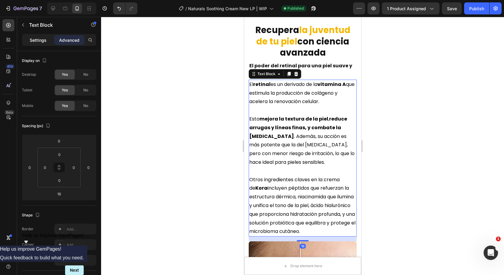
click at [41, 39] on p "Settings" at bounding box center [38, 40] width 17 height 6
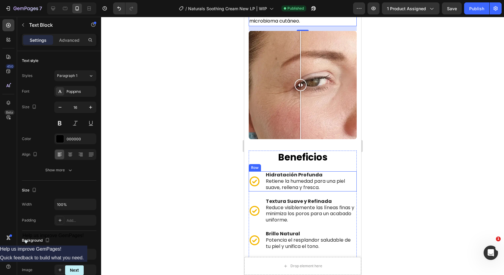
scroll to position [1171, 0]
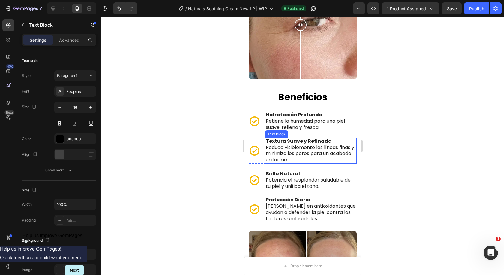
click at [282, 162] on p "Reduce visiblemente las líneas finas y minimiza los poros para un acabado unifo…" at bounding box center [311, 153] width 90 height 19
click at [283, 156] on p "Reduce visiblemente las líneas finas y minimiza los poros para un acabado unifo…" at bounding box center [311, 153] width 90 height 19
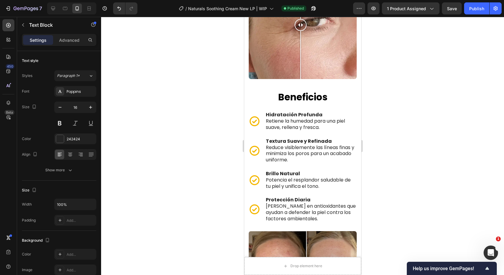
click at [438, 160] on div at bounding box center [302, 146] width 403 height 258
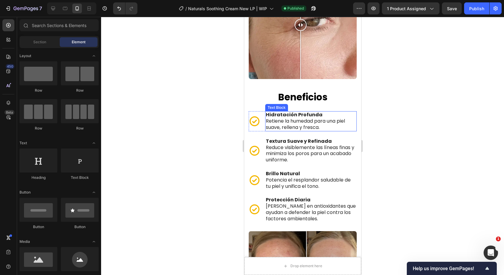
click at [316, 130] on p "Retiene la humedad para una piel suave, rellena y fresca." at bounding box center [311, 124] width 90 height 13
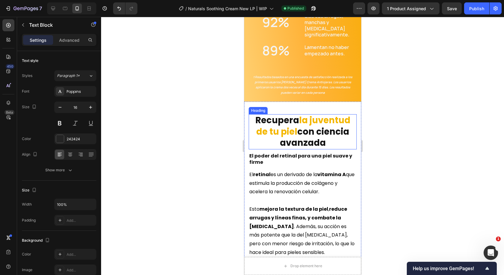
scroll to position [840, 0]
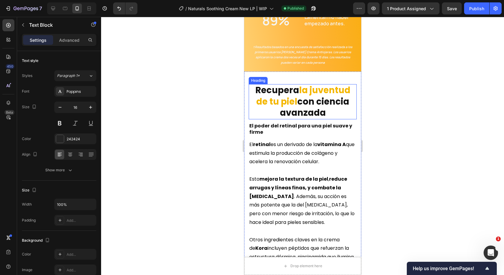
click at [304, 111] on h2 "Recupera la juventud de tu piel con ciencia avanzada" at bounding box center [303, 101] width 108 height 35
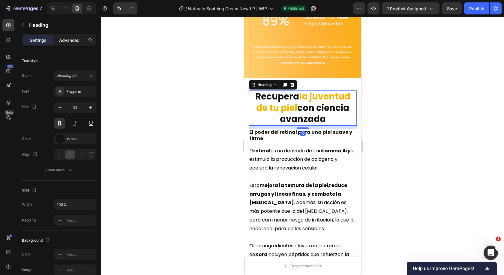
click at [67, 40] on p "Advanced" at bounding box center [69, 40] width 20 height 6
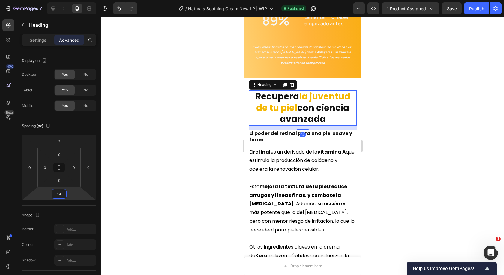
type input "16"
click at [70, 0] on html "7 / Naturals Soothing Cream New LP | WIP Published Preview 1 product assigned P…" at bounding box center [252, 0] width 504 height 0
click at [268, 132] on h2 "El poder del retinal para una piel suave y firme" at bounding box center [303, 137] width 108 height 14
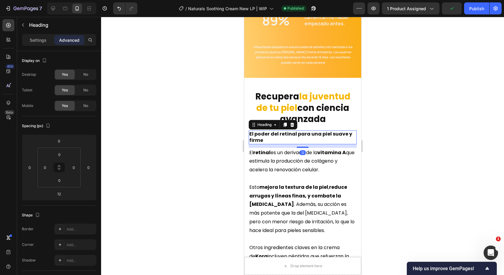
click at [410, 138] on div at bounding box center [302, 146] width 403 height 258
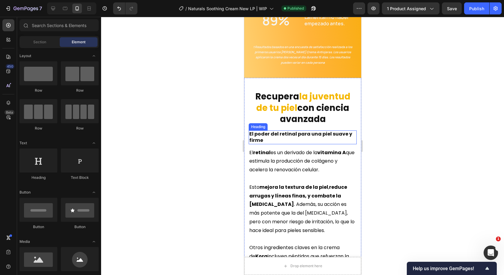
click at [271, 131] on h2 "El poder del retinal para una piel suave y firme" at bounding box center [303, 137] width 108 height 14
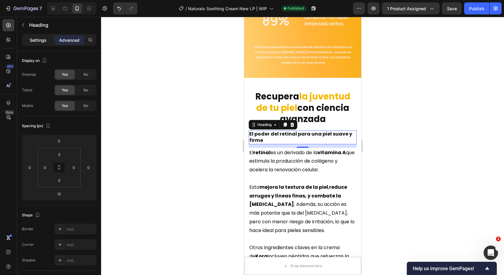
click at [42, 44] on div "Settings" at bounding box center [38, 40] width 30 height 10
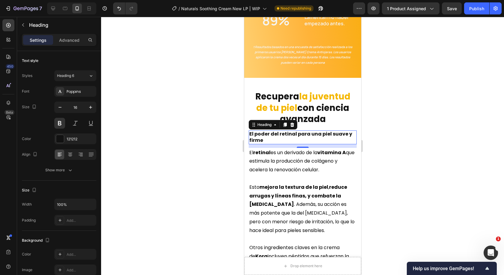
click at [408, 135] on div at bounding box center [302, 146] width 403 height 258
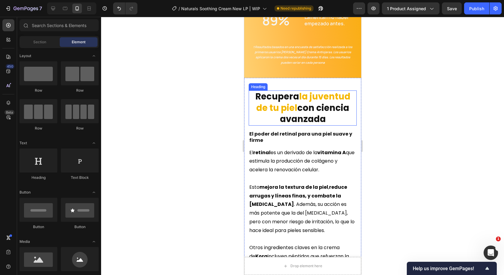
click at [295, 109] on h2 "Recupera la juventud de tu piel con ciencia avanzada" at bounding box center [303, 107] width 108 height 35
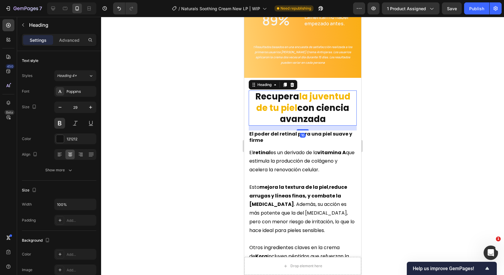
click at [60, 43] on p "Advanced" at bounding box center [69, 40] width 20 height 6
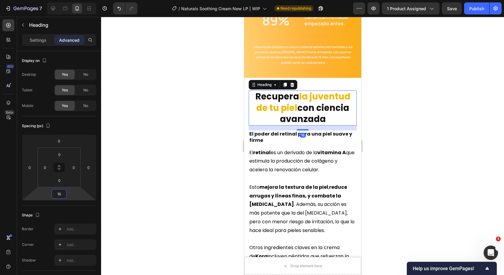
type input "14"
click at [68, 0] on html "7 / Naturals Soothing Cream New LP | WIP Need republishing Preview 1 product as…" at bounding box center [252, 0] width 504 height 0
click at [488, 117] on div at bounding box center [302, 146] width 403 height 258
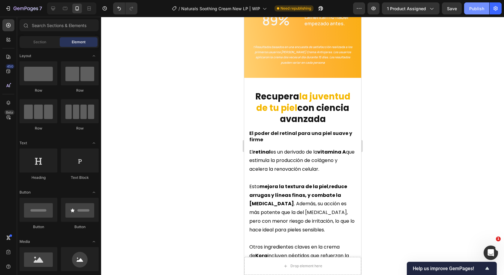
click at [475, 12] on button "Publish" at bounding box center [476, 8] width 25 height 12
click at [270, 135] on h2 "El poder del retinal para una piel suave y firme" at bounding box center [303, 137] width 108 height 14
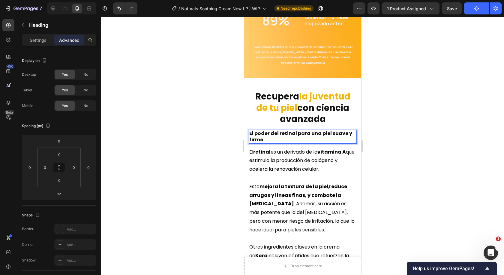
click at [268, 134] on h2 "El poder del retinal para una piel suave y firme" at bounding box center [303, 137] width 108 height 14
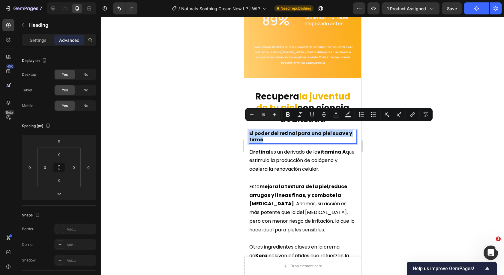
drag, startPoint x: 268, startPoint y: 134, endPoint x: 484, endPoint y: 134, distance: 215.8
click at [249, 130] on p "El poder del retinal para una piel suave y firme" at bounding box center [302, 136] width 107 height 13
click at [42, 37] on p "Settings" at bounding box center [38, 40] width 17 height 6
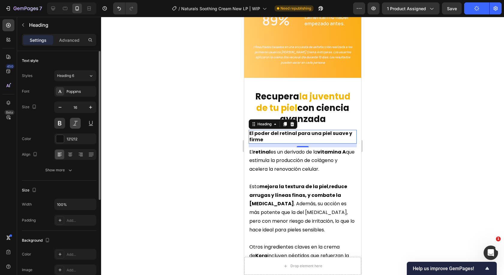
click at [71, 125] on button at bounding box center [75, 123] width 11 height 11
click at [76, 81] on div "Styles Heading 6 Font Poppins Size 16 Color 121212 Align Show more" at bounding box center [59, 122] width 74 height 105
click at [76, 78] on div "Heading 6" at bounding box center [69, 75] width 24 height 5
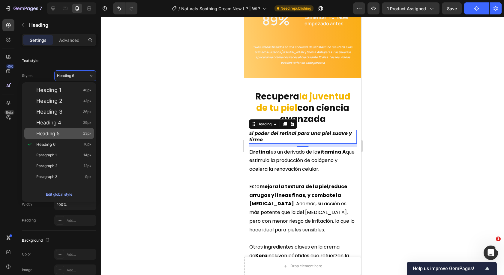
click at [74, 130] on div "Heading 5 23px" at bounding box center [59, 133] width 70 height 11
type input "23"
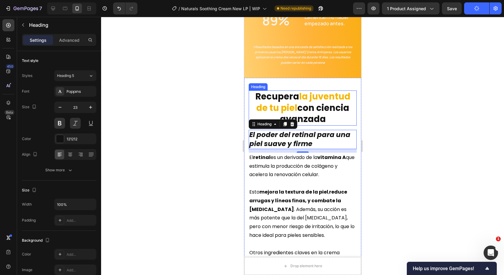
click at [305, 99] on h2 "Recupera la juventud de tu piel con ciencia avanzada" at bounding box center [303, 107] width 108 height 35
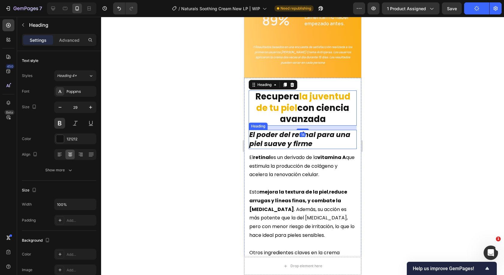
click at [308, 132] on p "El poder del retinal para una piel suave y firme" at bounding box center [302, 139] width 107 height 18
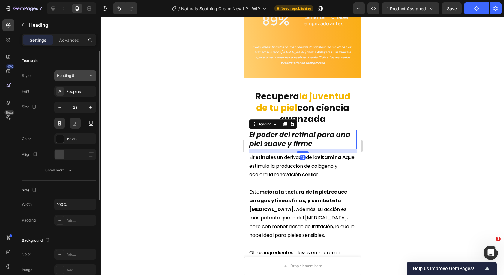
click at [72, 76] on span "Heading 5" at bounding box center [65, 75] width 17 height 5
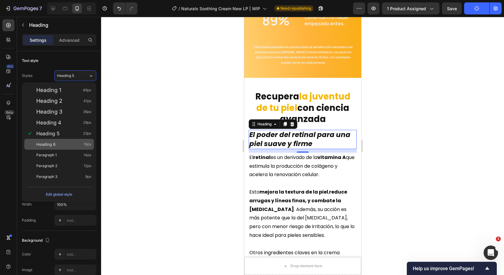
click at [59, 142] on div "Heading 6 16px" at bounding box center [63, 144] width 55 height 6
type input "16"
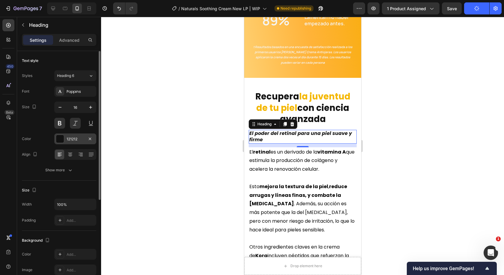
click at [63, 140] on div at bounding box center [60, 139] width 8 height 8
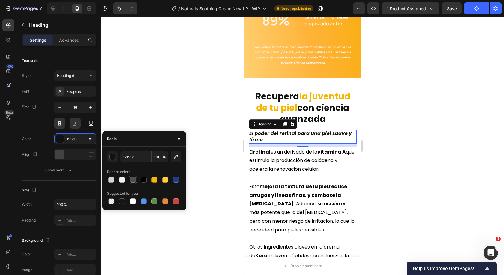
click at [134, 180] on div at bounding box center [133, 179] width 6 height 6
type input "4F4F4F"
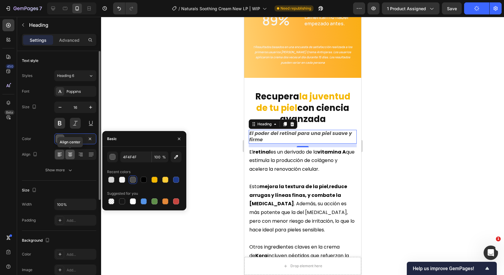
click at [70, 153] on icon at bounding box center [70, 154] width 6 height 6
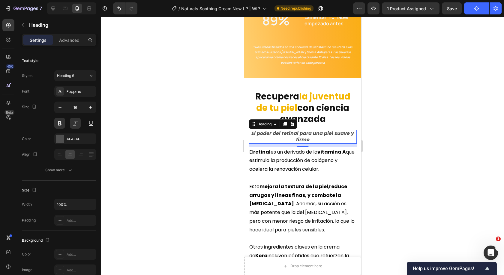
click at [388, 142] on div at bounding box center [302, 146] width 403 height 258
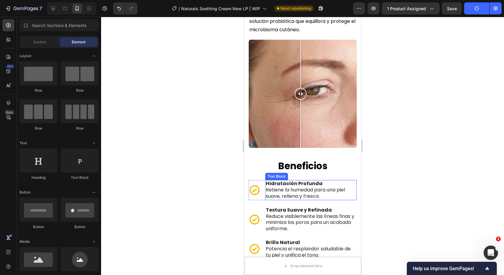
scroll to position [1140, 0]
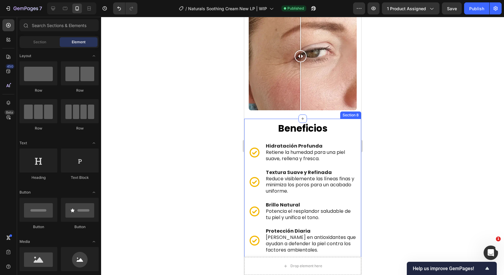
click at [309, 123] on div "beneficios Heading Icon Hidratación Profunda Retiene la humedad para una piel s…" at bounding box center [302, 255] width 117 height 272
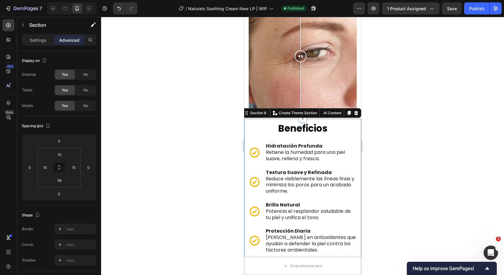
click at [496, 129] on div at bounding box center [302, 146] width 403 height 258
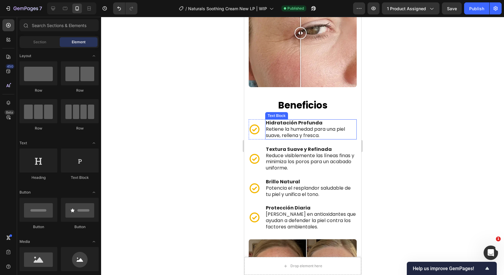
scroll to position [1171, 0]
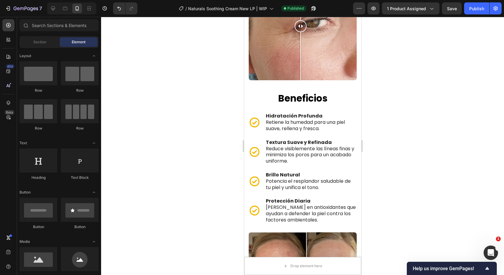
click at [402, 119] on div at bounding box center [302, 146] width 403 height 258
click at [167, 98] on div at bounding box center [302, 146] width 403 height 258
click at [468, 7] on button "Publish" at bounding box center [476, 8] width 25 height 12
